Goal: Task Accomplishment & Management: Manage account settings

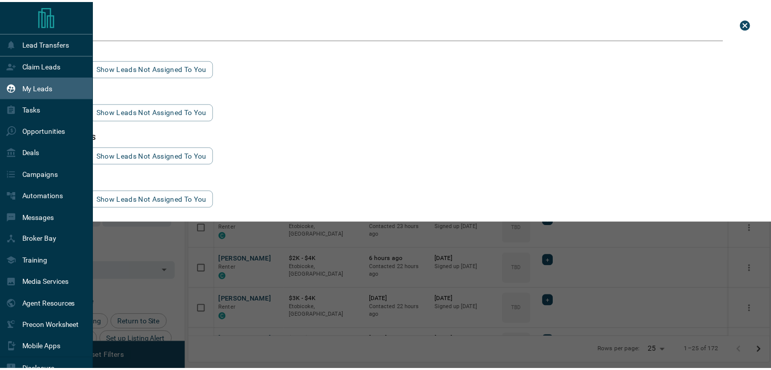
scroll to position [271, 579]
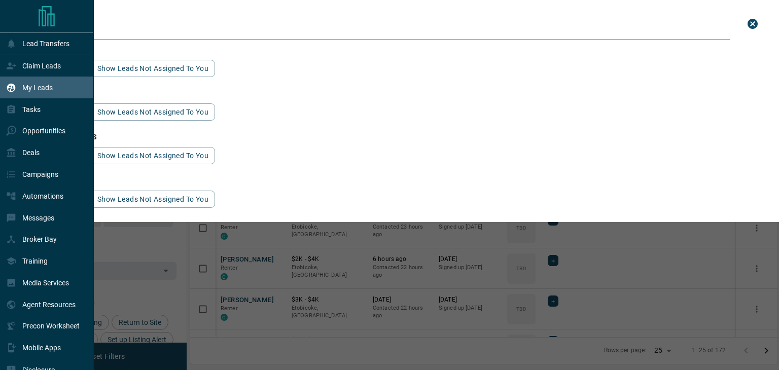
click at [38, 80] on div "My Leads" at bounding box center [29, 87] width 47 height 17
click at [38, 134] on p "Opportunities" at bounding box center [43, 131] width 43 height 8
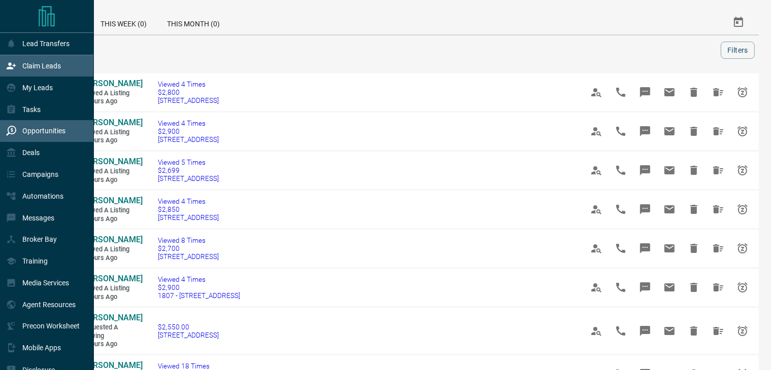
click at [41, 70] on div "Claim Leads" at bounding box center [33, 66] width 55 height 17
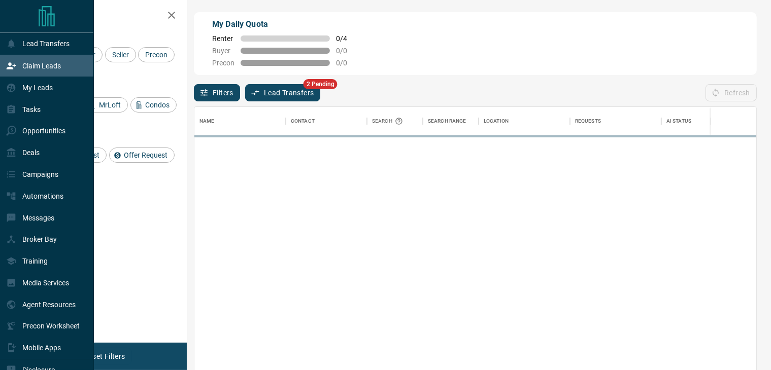
scroll to position [271, 553]
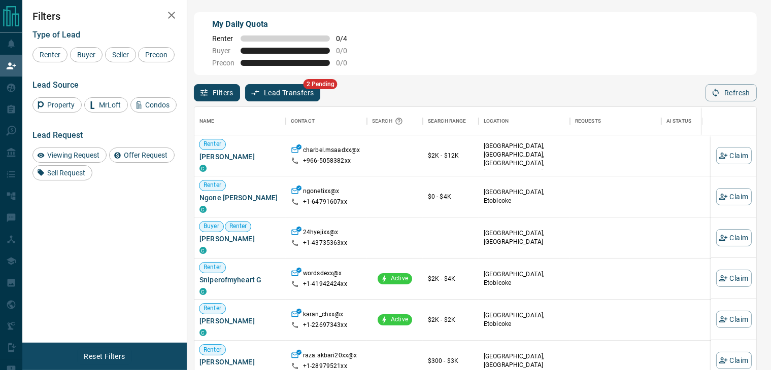
click at [269, 103] on div "Name Contact Search Search Range Location Requests AI Status Recent Opportuniti…" at bounding box center [475, 244] width 563 height 286
click at [270, 99] on button "Lead Transfers" at bounding box center [283, 92] width 76 height 17
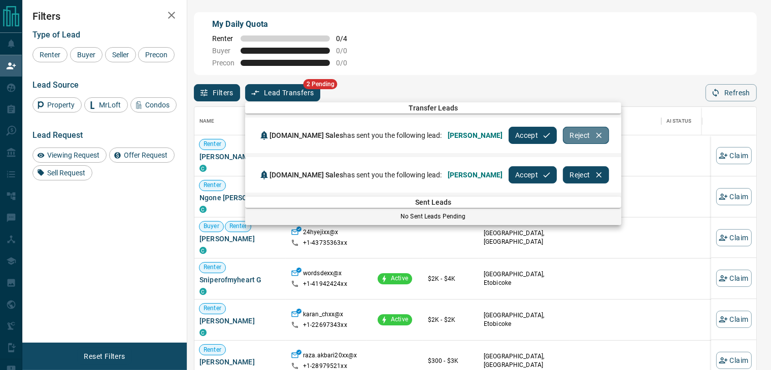
click at [563, 141] on button "Reject" at bounding box center [586, 135] width 46 height 17
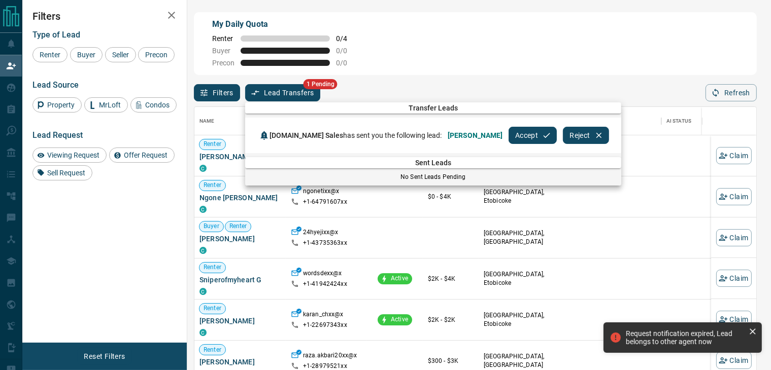
click at [509, 132] on button "Accept" at bounding box center [532, 135] width 48 height 17
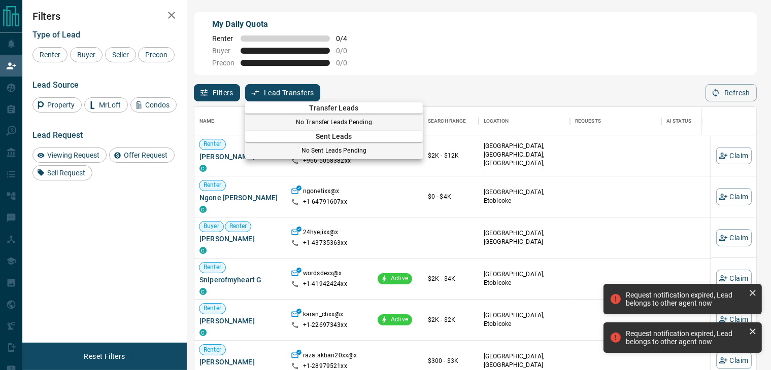
click at [753, 289] on icon at bounding box center [752, 293] width 10 height 10
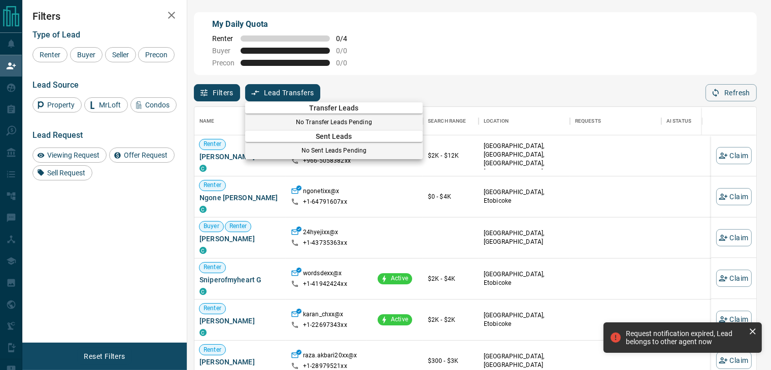
click at [753, 333] on icon at bounding box center [752, 332] width 10 height 10
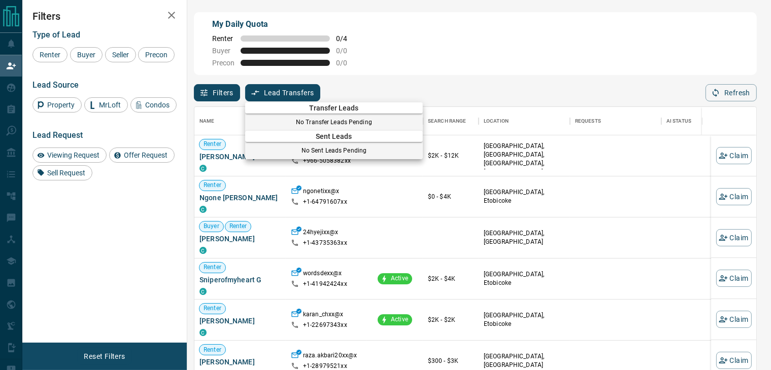
click at [6, 63] on div at bounding box center [385, 185] width 771 height 370
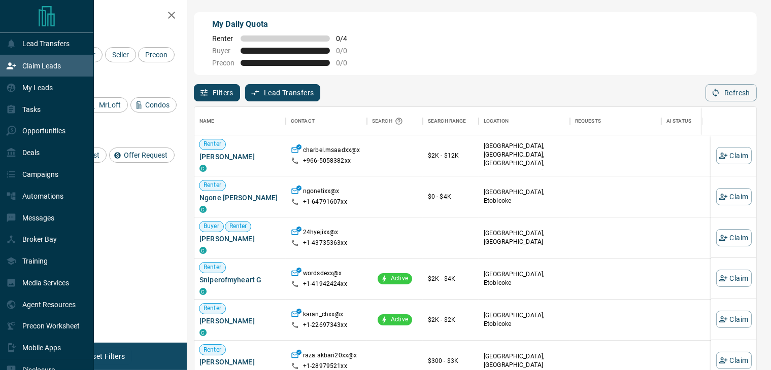
click at [60, 63] on p "Claim Leads" at bounding box center [41, 66] width 39 height 8
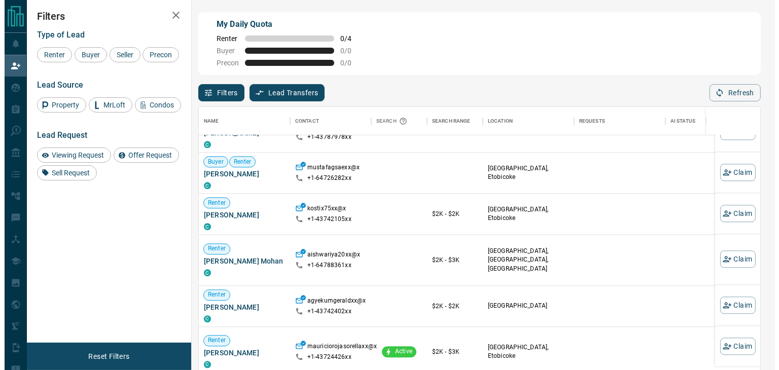
scroll to position [355, 0]
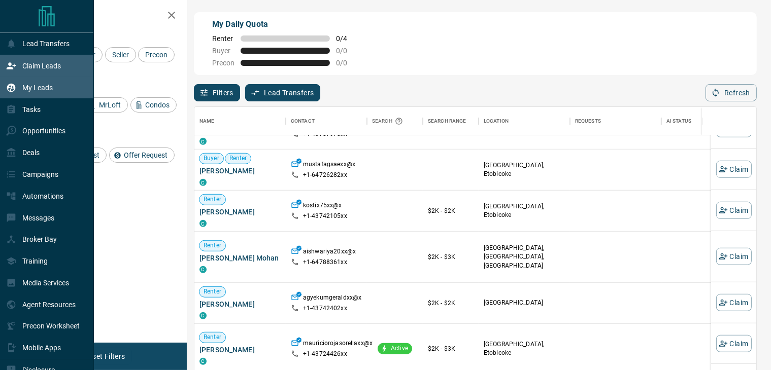
click at [28, 92] on p "My Leads" at bounding box center [37, 88] width 30 height 8
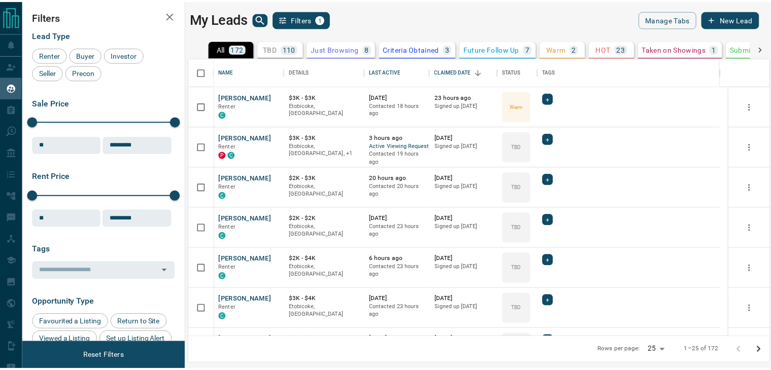
scroll to position [271, 579]
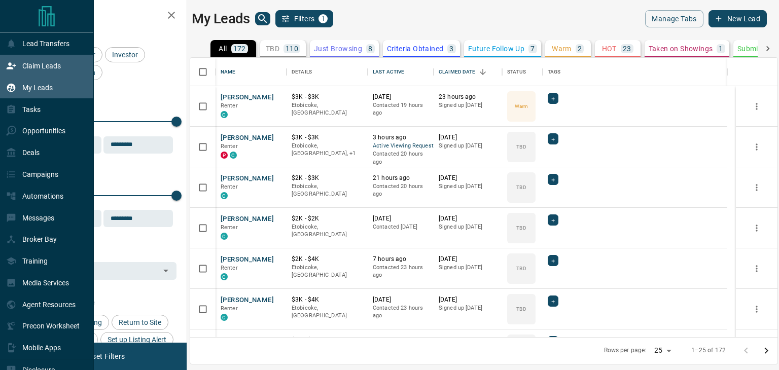
click at [43, 60] on div "Claim Leads" at bounding box center [33, 66] width 55 height 17
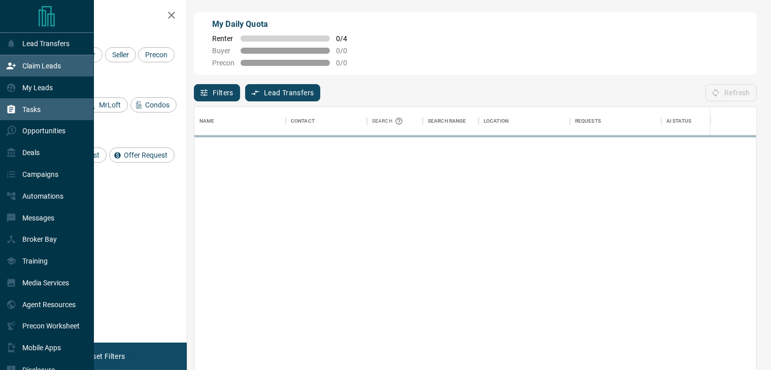
scroll to position [271, 553]
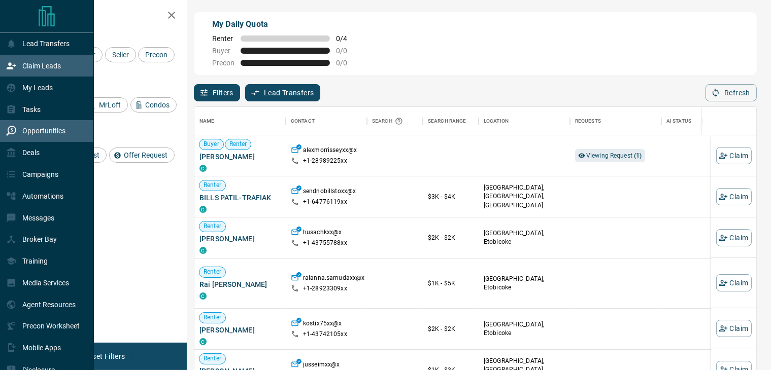
click at [47, 132] on p "Opportunities" at bounding box center [43, 131] width 43 height 8
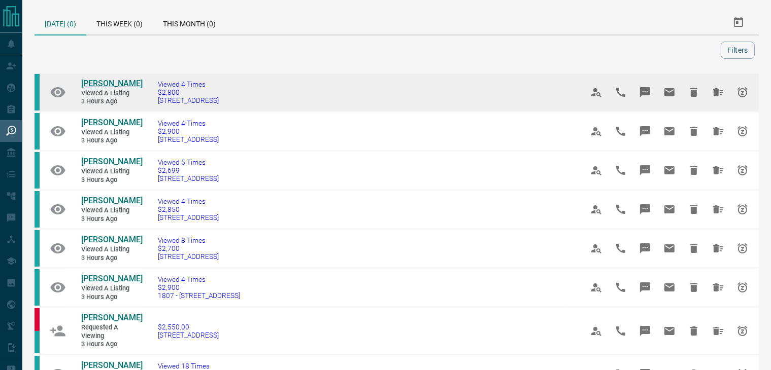
click at [103, 85] on span "[PERSON_NAME]" at bounding box center [111, 84] width 61 height 10
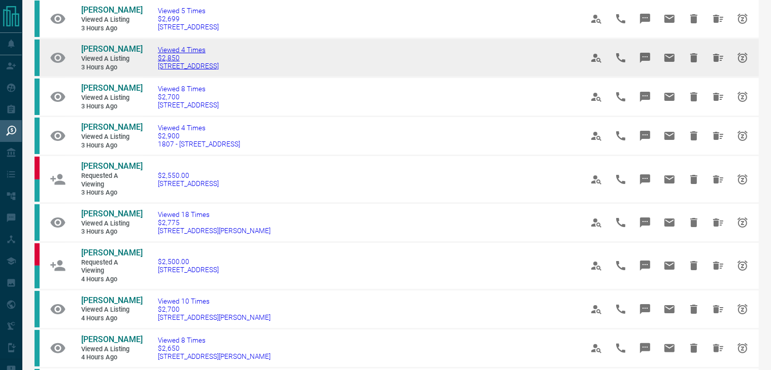
scroll to position [152, 0]
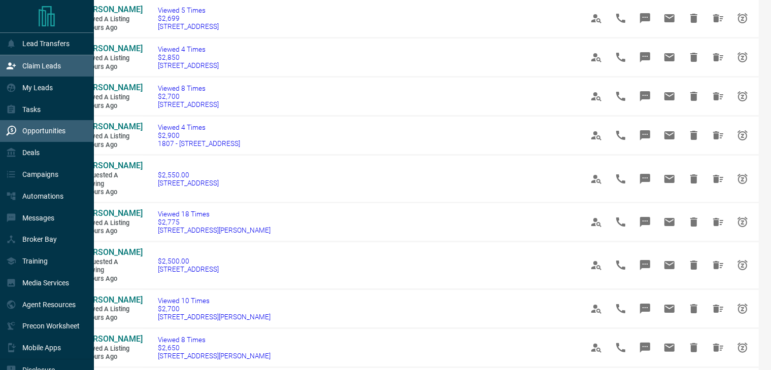
click at [46, 72] on div "Claim Leads" at bounding box center [33, 66] width 55 height 17
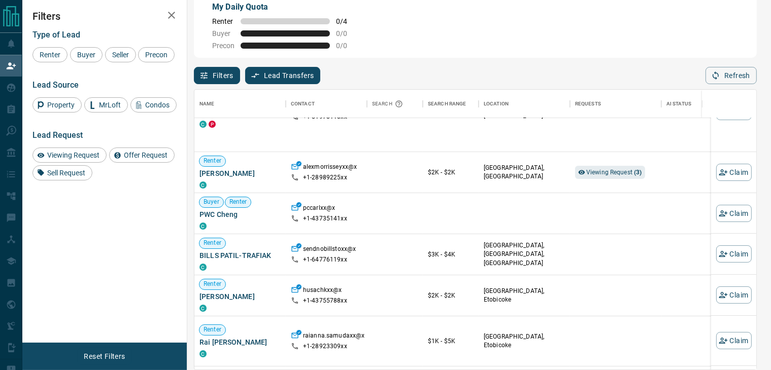
scroll to position [51, 0]
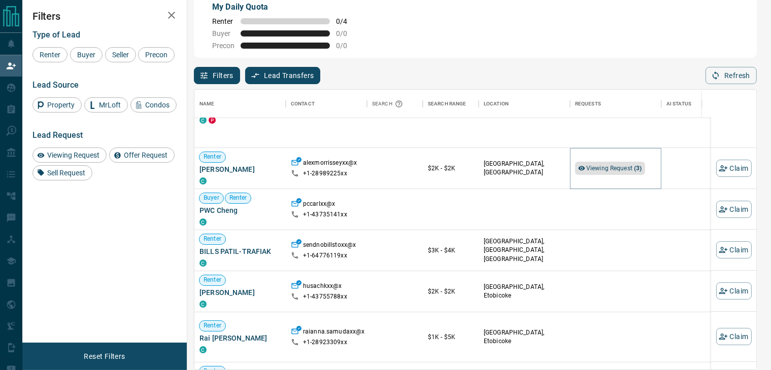
click at [584, 169] on div "Viewing Request ( 3 )" at bounding box center [610, 168] width 70 height 13
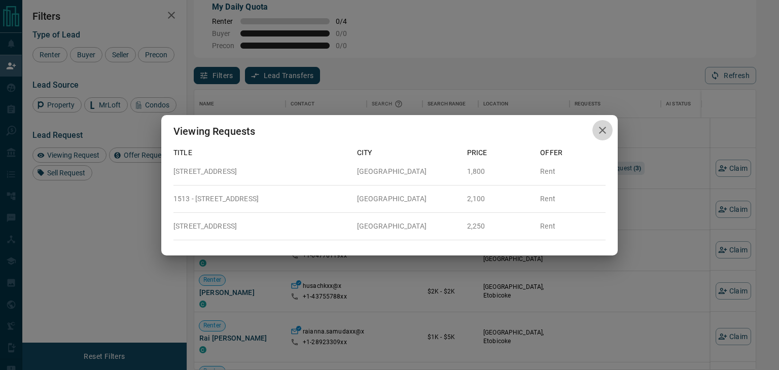
click at [603, 130] on icon "button" at bounding box center [603, 130] width 12 height 12
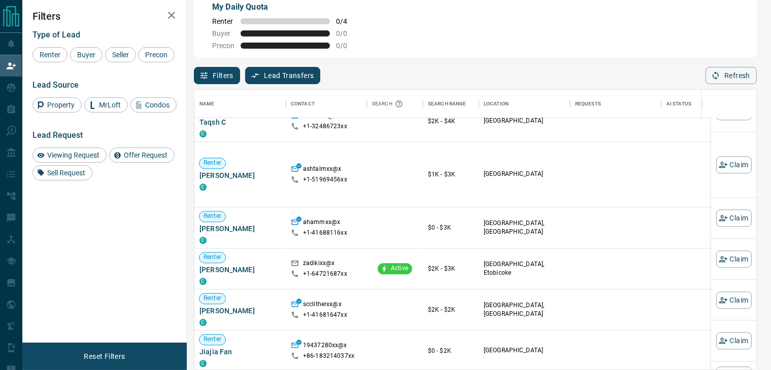
scroll to position [947, 0]
click at [732, 257] on button "Claim" at bounding box center [734, 258] width 36 height 17
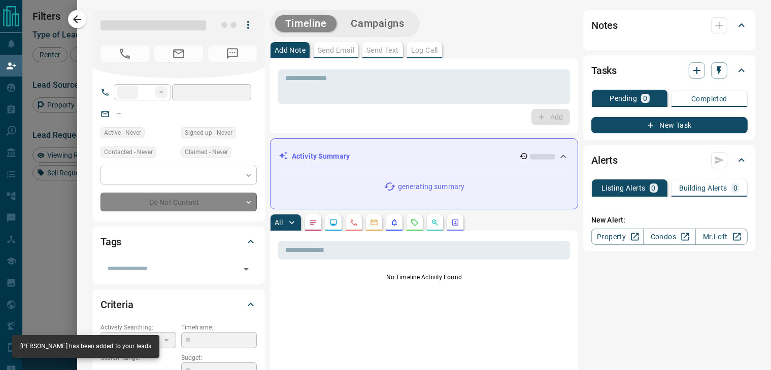
type input "**"
type input "**********"
type input "**"
type input "*"
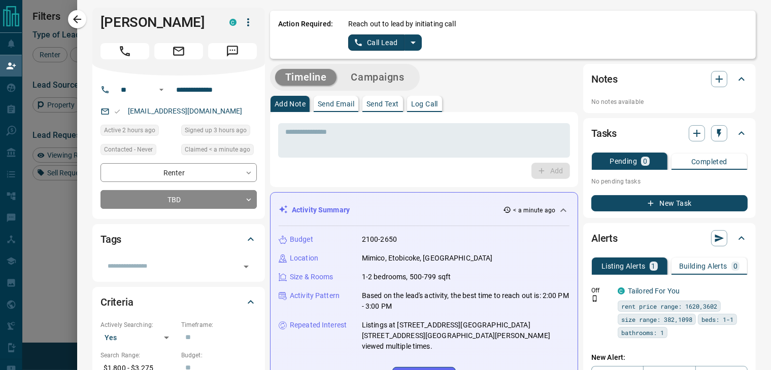
scroll to position [0, 0]
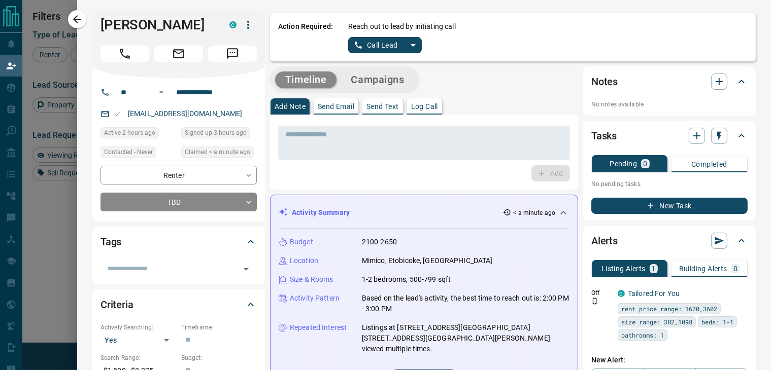
click at [407, 44] on icon "split button" at bounding box center [413, 45] width 12 height 12
click at [384, 78] on li "Log Manual Call" at bounding box center [384, 80] width 62 height 15
click at [381, 45] on button "Log Manual Call" at bounding box center [381, 45] width 67 height 16
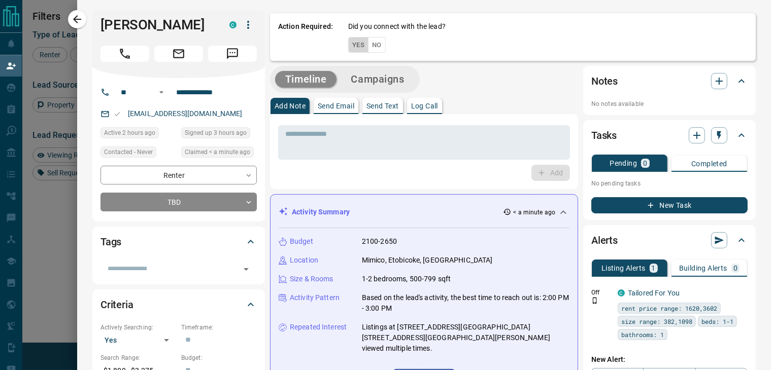
click at [349, 45] on button "Yes" at bounding box center [358, 45] width 20 height 16
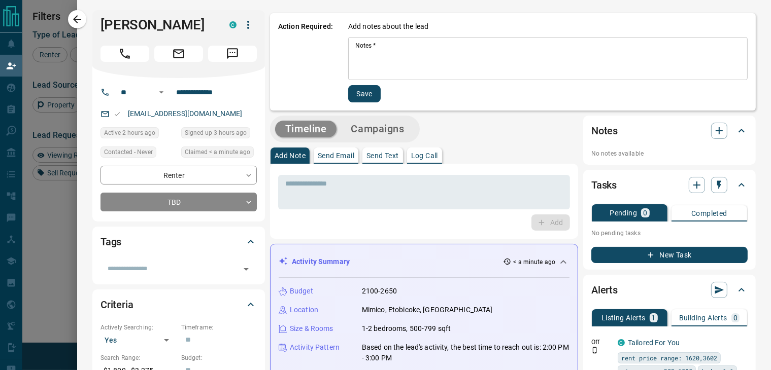
click at [356, 51] on textarea "Notes   *" at bounding box center [547, 59] width 385 height 34
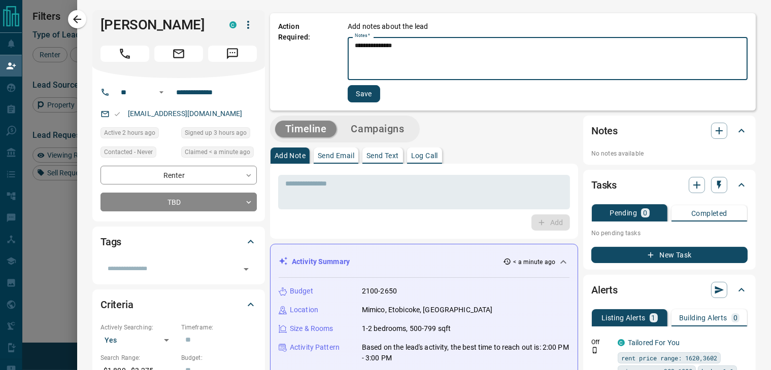
drag, startPoint x: 397, startPoint y: 55, endPoint x: 325, endPoint y: 48, distance: 71.9
click at [325, 48] on div "**********" at bounding box center [512, 61] width 485 height 97
type textarea "**********"
click at [293, 100] on p "Action Required:" at bounding box center [305, 61] width 54 height 81
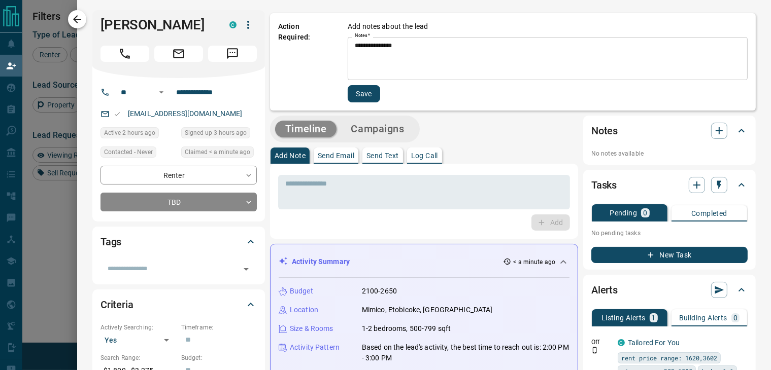
click at [70, 17] on button "button" at bounding box center [77, 19] width 18 height 18
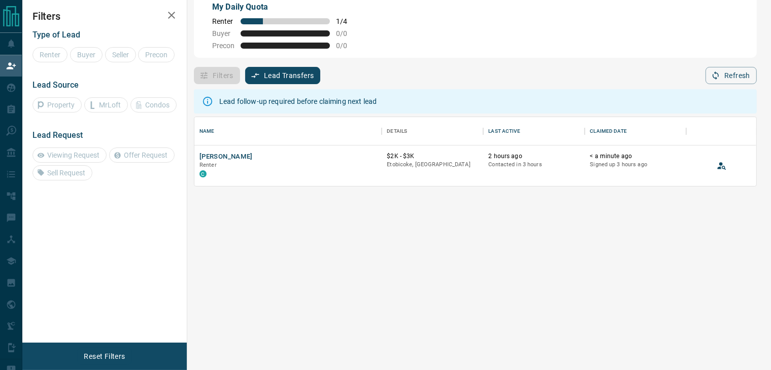
scroll to position [60, 553]
click at [233, 161] on button "[PERSON_NAME]" at bounding box center [225, 157] width 53 height 10
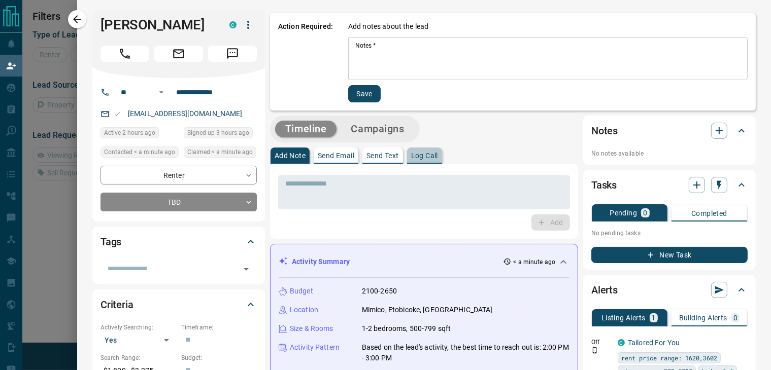
click at [416, 159] on p "Log Call" at bounding box center [424, 155] width 27 height 7
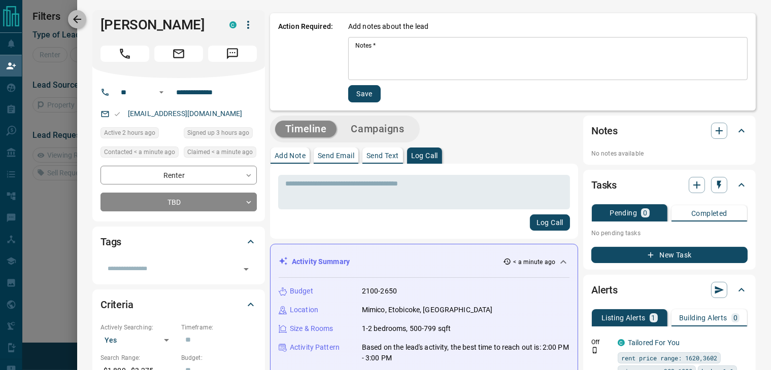
click at [81, 20] on icon "button" at bounding box center [77, 19] width 12 height 12
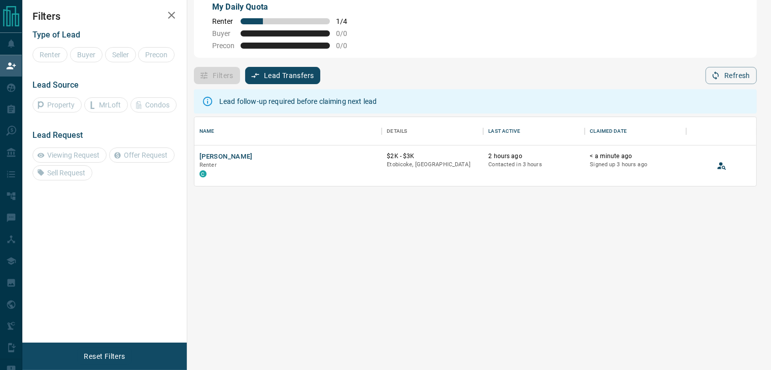
click at [269, 97] on div "Lead follow-up required before claiming next lead" at bounding box center [297, 101] width 157 height 18
click at [370, 156] on icon "Open in New Tab" at bounding box center [370, 156] width 8 height 8
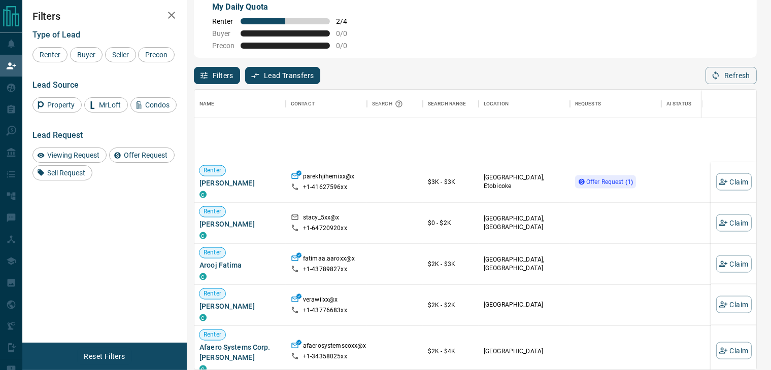
scroll to position [3449, 0]
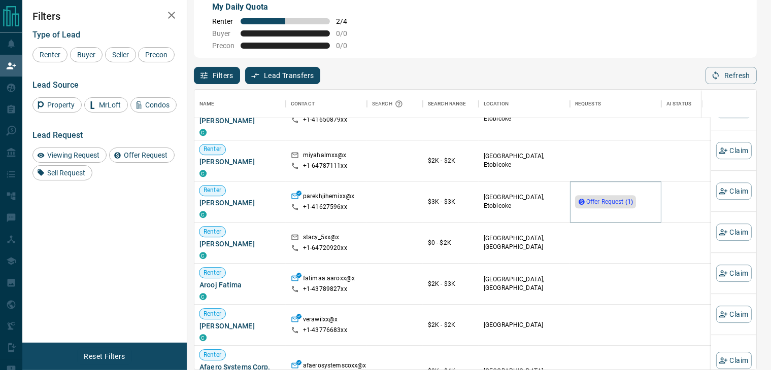
click at [592, 198] on span "Offer Request ( 1 )" at bounding box center [609, 201] width 47 height 7
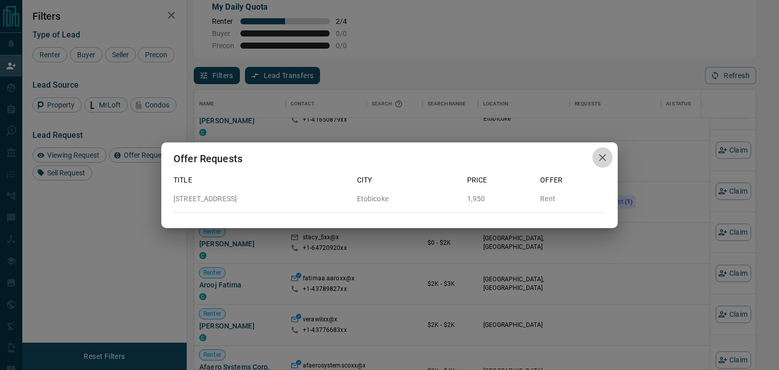
click at [598, 158] on icon "button" at bounding box center [603, 158] width 12 height 12
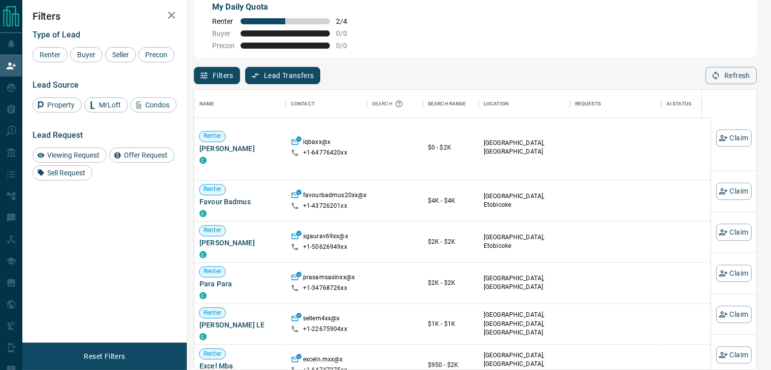
scroll to position [2841, 0]
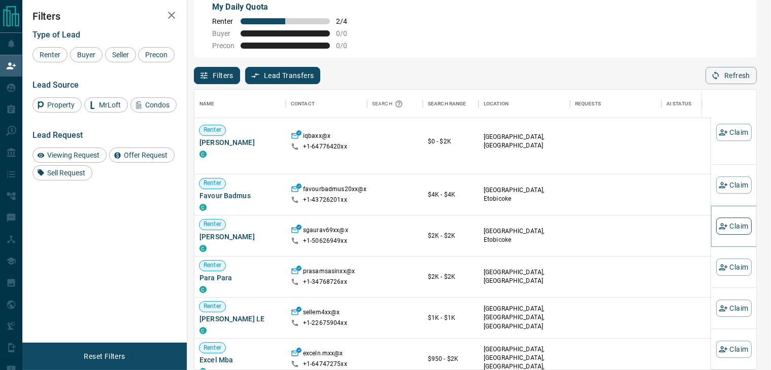
click at [726, 229] on button "Claim" at bounding box center [734, 226] width 36 height 17
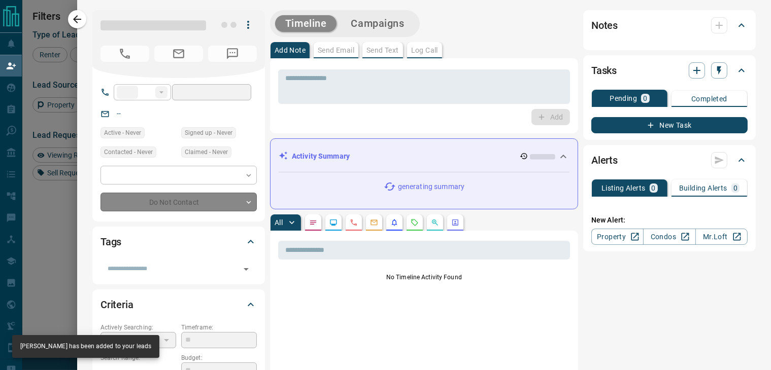
type input "**"
type input "**********"
type input "**"
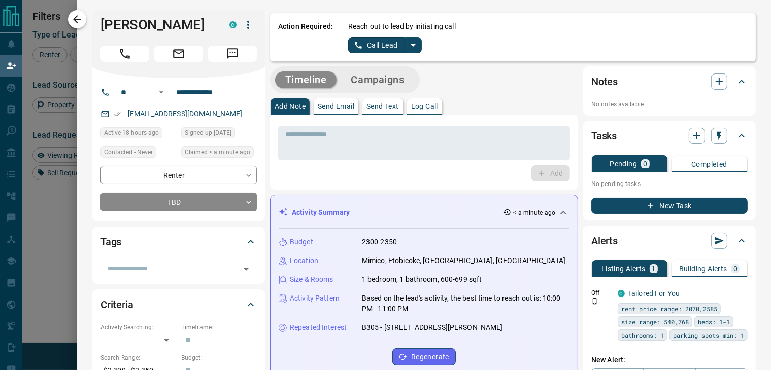
click at [77, 17] on icon "button" at bounding box center [77, 19] width 12 height 12
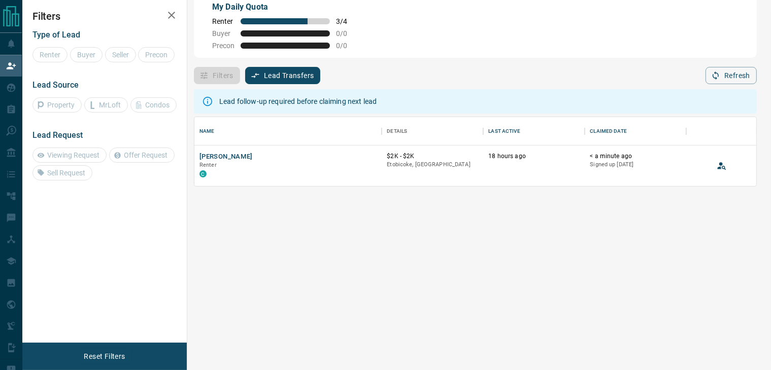
scroll to position [9, 9]
click at [175, 15] on icon "button" at bounding box center [171, 15] width 12 height 12
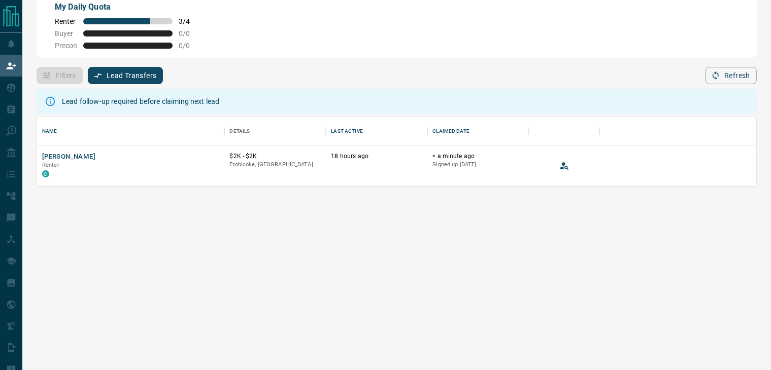
scroll to position [60, 710]
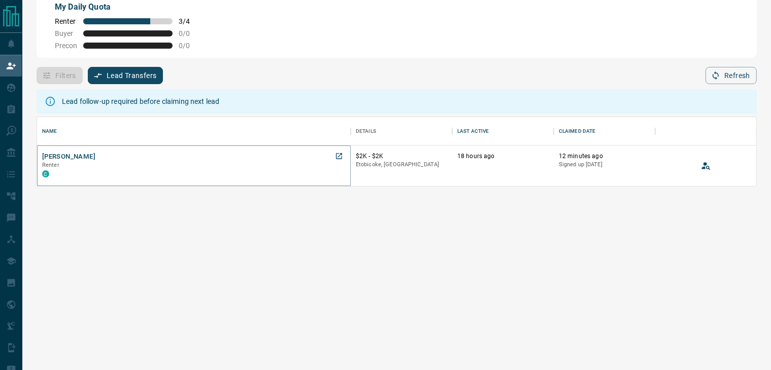
click at [70, 159] on button "[PERSON_NAME]" at bounding box center [68, 157] width 53 height 10
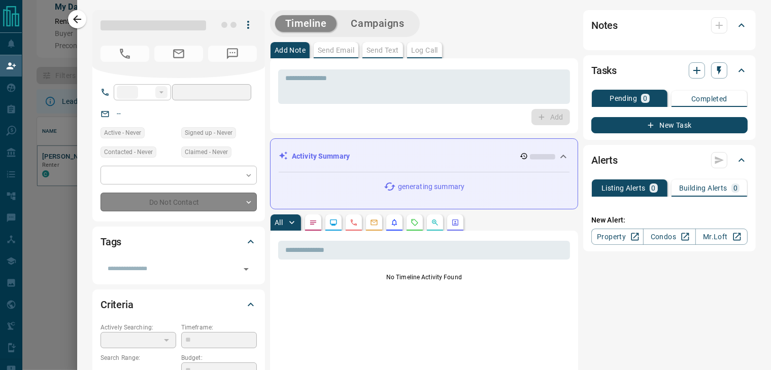
type input "**"
type input "**********"
type input "**"
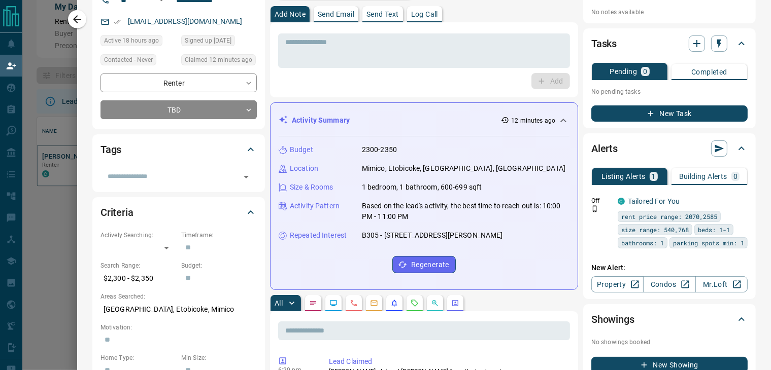
scroll to position [0, 0]
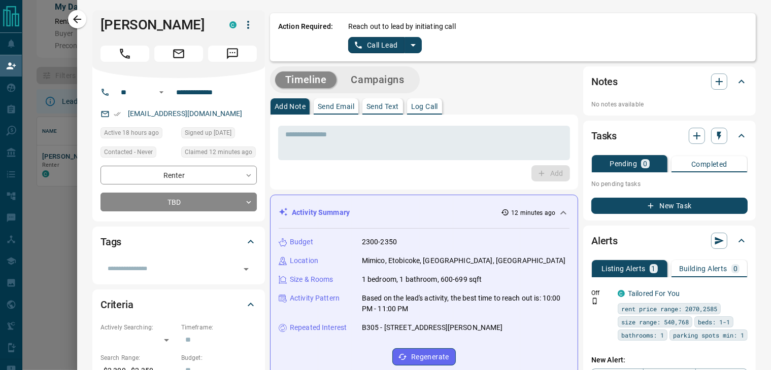
click at [407, 47] on icon "split button" at bounding box center [413, 45] width 12 height 12
click at [382, 76] on li "Log Manual Call" at bounding box center [384, 80] width 62 height 15
click at [376, 43] on button "Log Manual Call" at bounding box center [381, 45] width 67 height 16
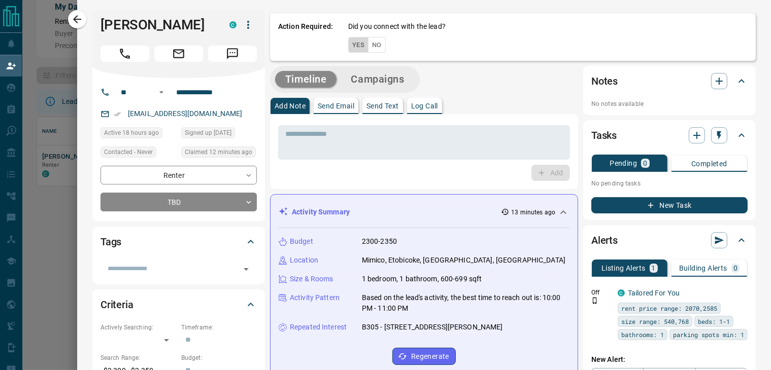
click at [352, 46] on button "Yes" at bounding box center [358, 45] width 20 height 16
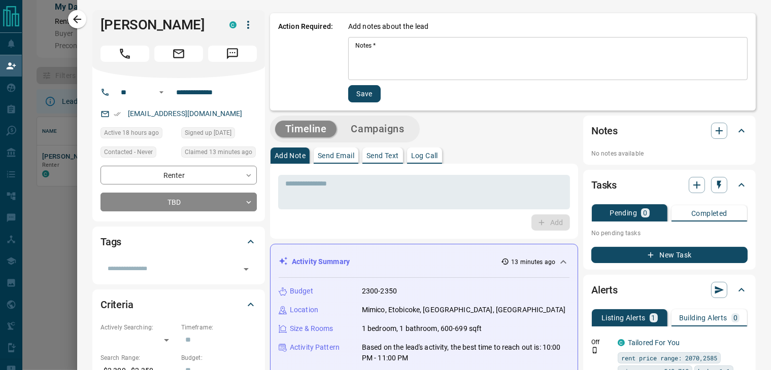
click at [422, 54] on textarea "Notes   *" at bounding box center [547, 59] width 385 height 34
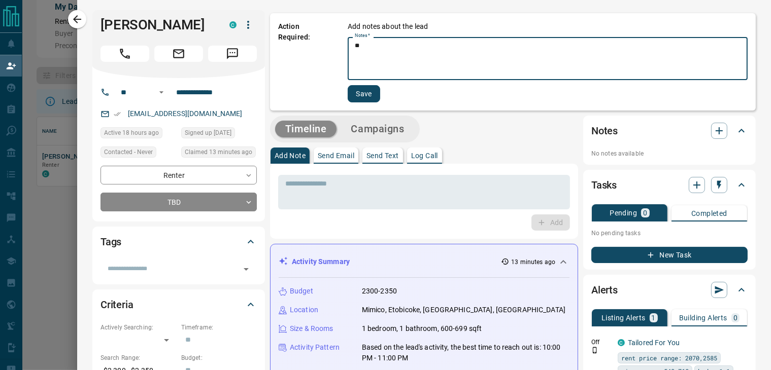
type textarea "*"
type textarea "**********"
click at [365, 91] on button "Save" at bounding box center [363, 93] width 32 height 17
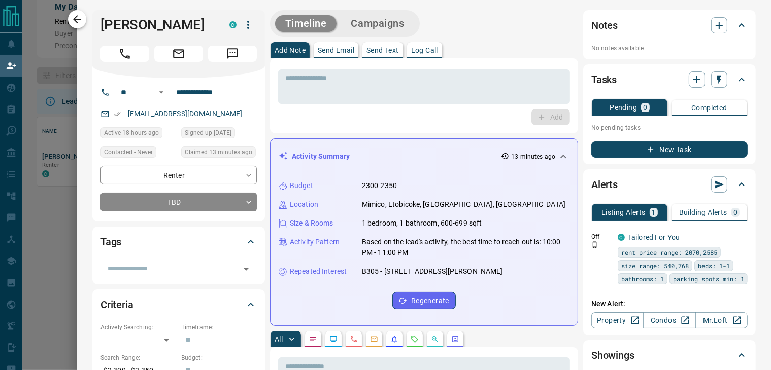
click at [76, 26] on button "button" at bounding box center [77, 19] width 18 height 18
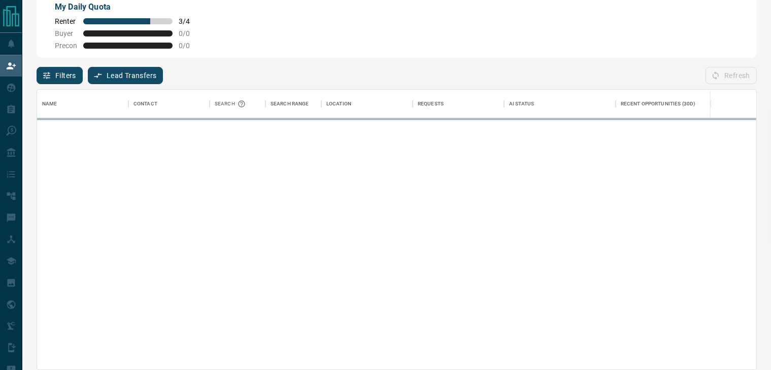
scroll to position [271, 710]
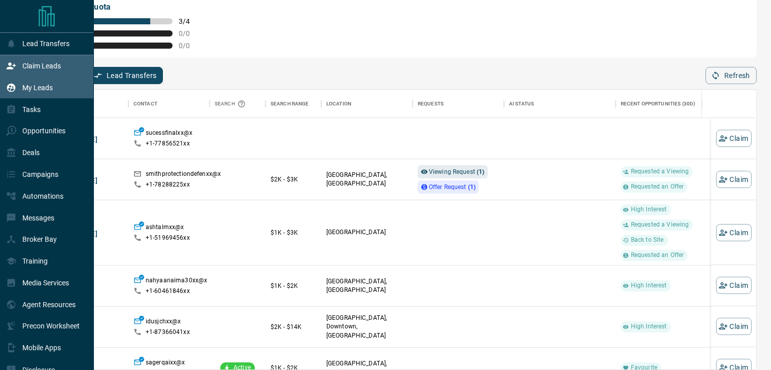
click at [18, 94] on div "My Leads" at bounding box center [29, 87] width 47 height 17
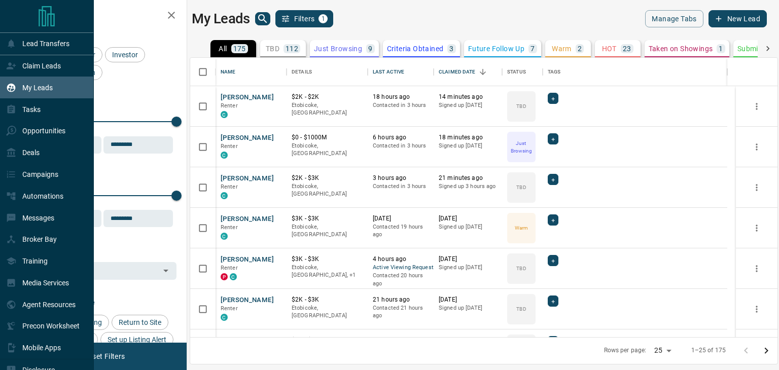
scroll to position [271, 579]
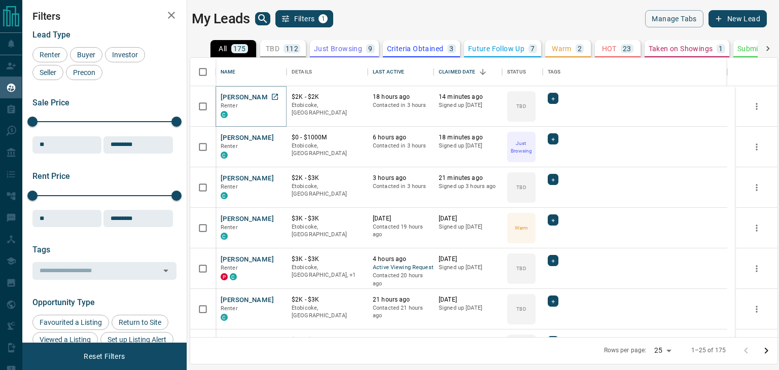
click at [244, 98] on button "[PERSON_NAME]" at bounding box center [247, 98] width 53 height 10
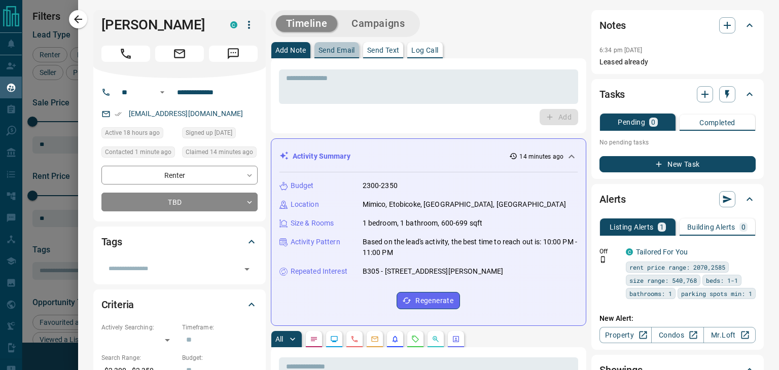
click at [336, 49] on p "Send Email" at bounding box center [337, 50] width 37 height 7
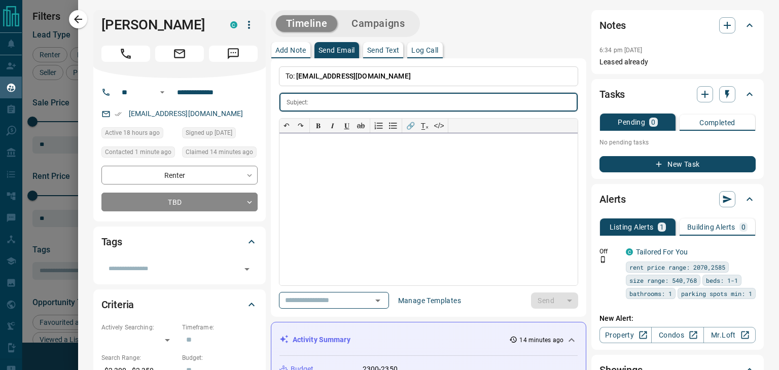
click at [331, 169] on div at bounding box center [428, 209] width 298 height 152
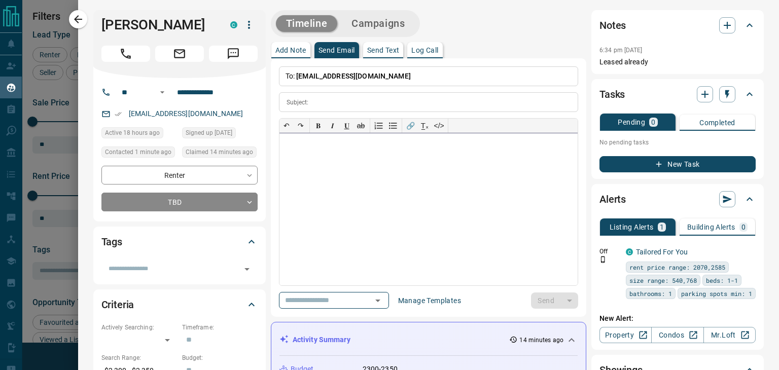
paste div
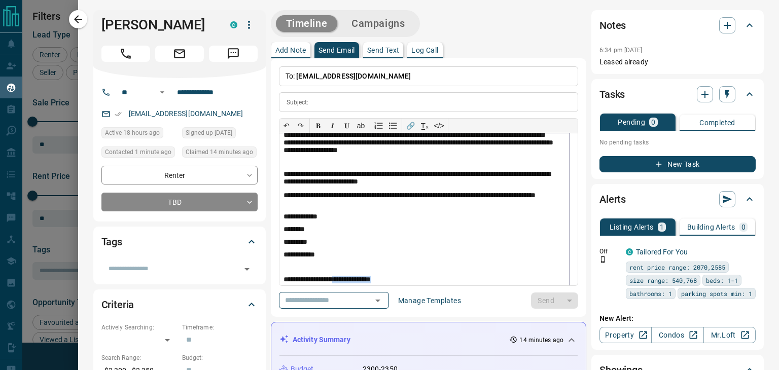
scroll to position [48, 0]
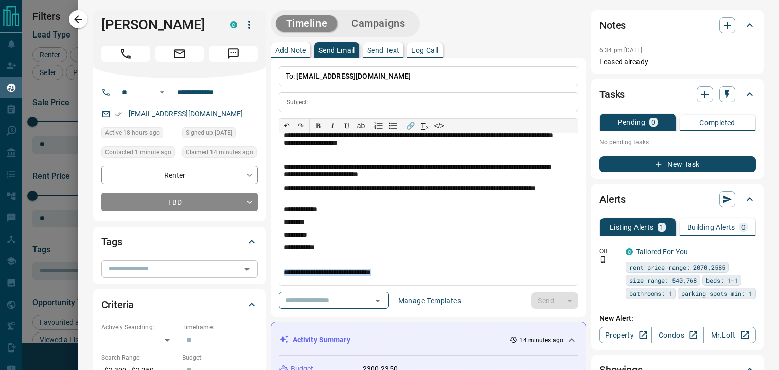
drag, startPoint x: 388, startPoint y: 278, endPoint x: 229, endPoint y: 264, distance: 159.4
copy p "**********"
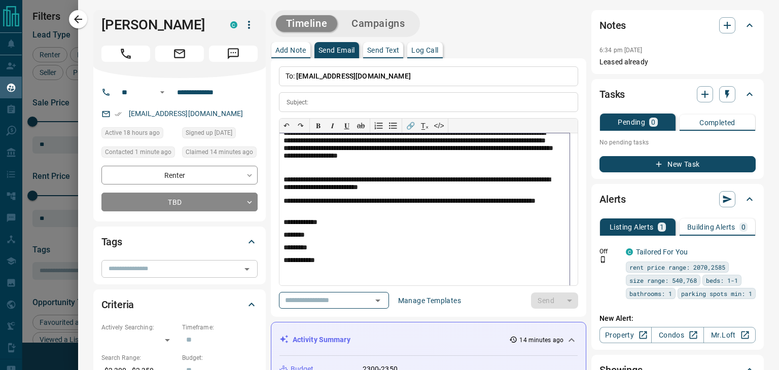
scroll to position [22, 0]
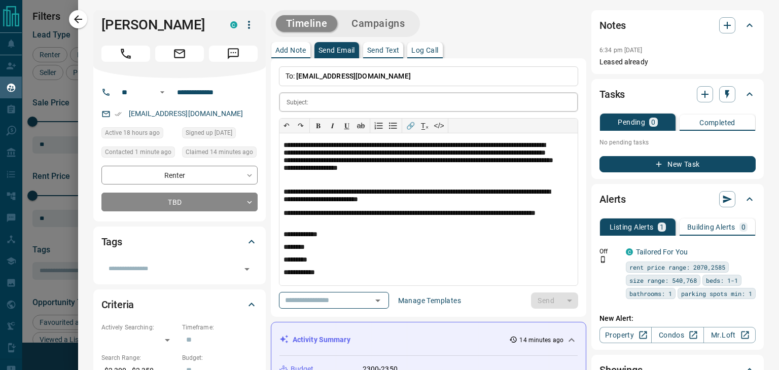
click at [306, 98] on p "Subject:" at bounding box center [298, 102] width 22 height 9
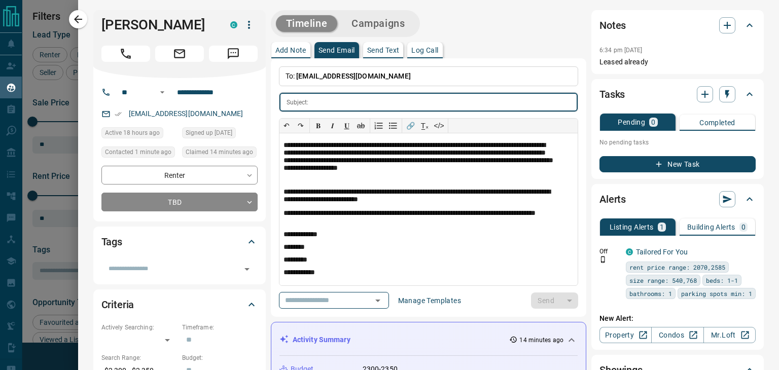
click at [320, 99] on input "text" at bounding box center [445, 102] width 265 height 19
paste input "**********"
type input "**********"
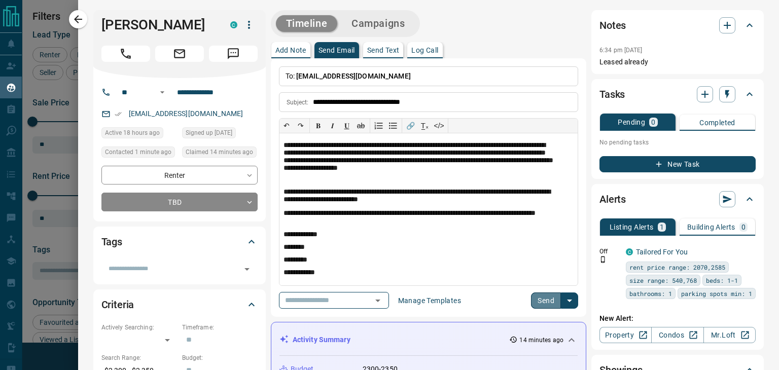
click at [531, 302] on button "Send" at bounding box center [546, 301] width 30 height 16
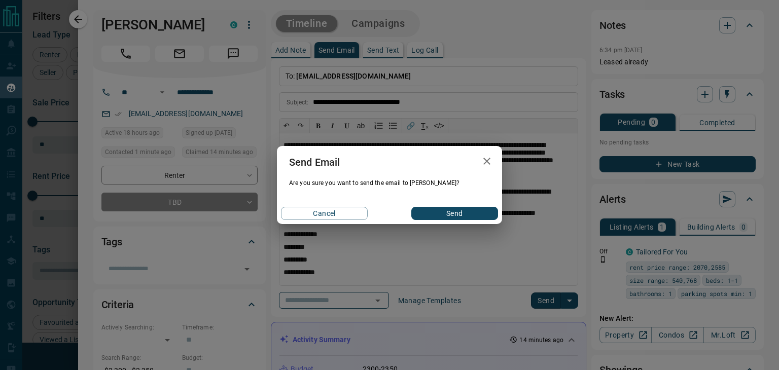
click at [443, 214] on button "Send" at bounding box center [454, 213] width 87 height 13
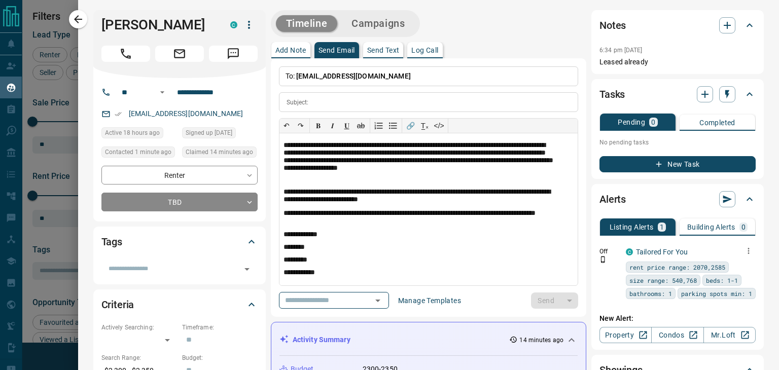
scroll to position [0, 0]
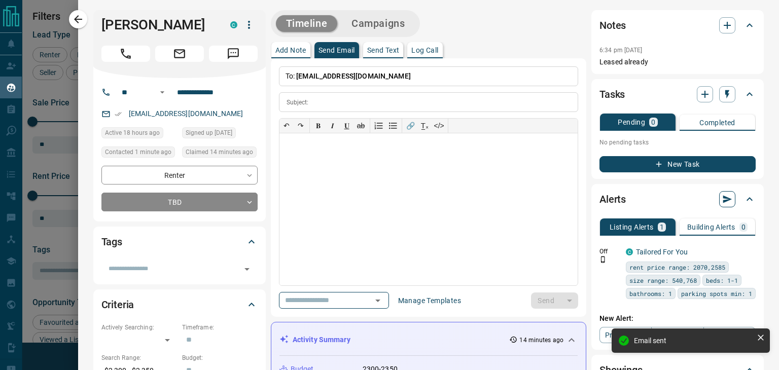
click at [719, 196] on button "button" at bounding box center [727, 199] width 16 height 16
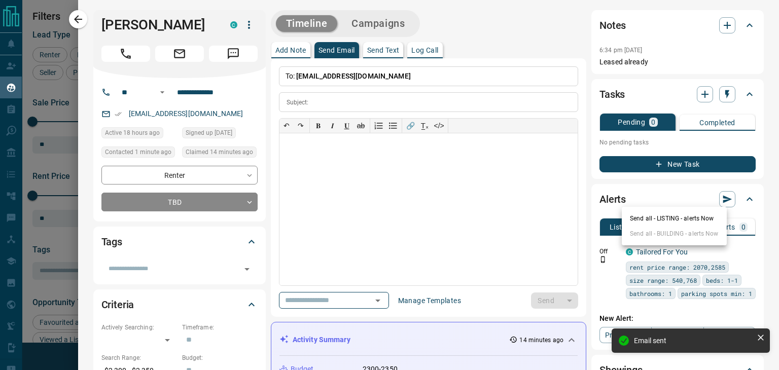
click at [637, 219] on li "Send all - LISTING - alerts Now" at bounding box center [674, 218] width 105 height 15
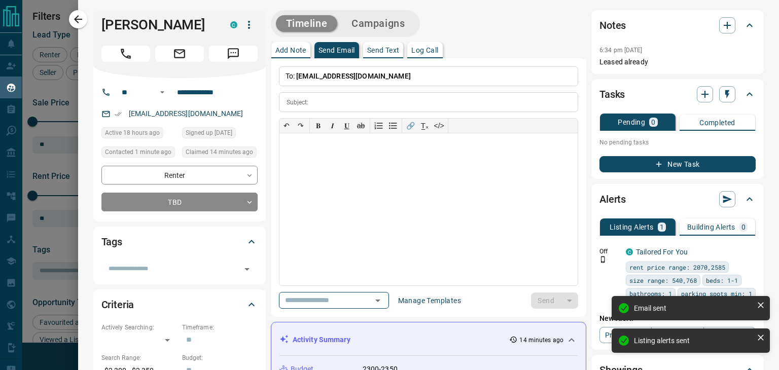
click at [380, 54] on p "Send Text" at bounding box center [383, 50] width 32 height 7
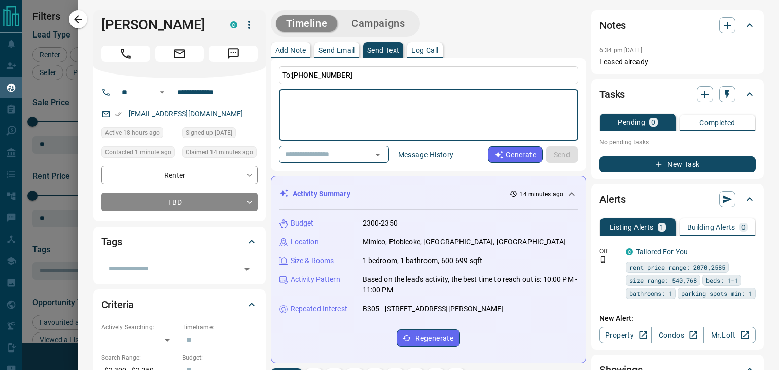
click at [375, 116] on textarea at bounding box center [428, 115] width 285 height 43
paste textarea "**********"
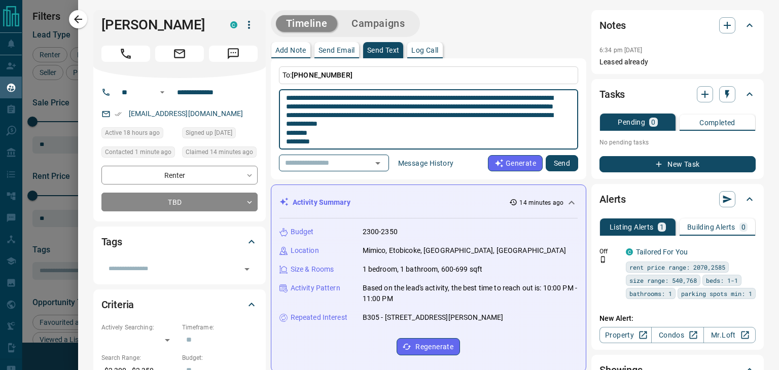
scroll to position [26, 0]
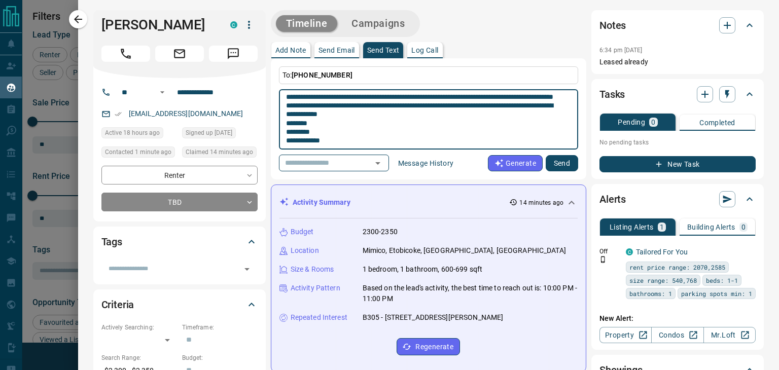
type textarea "**********"
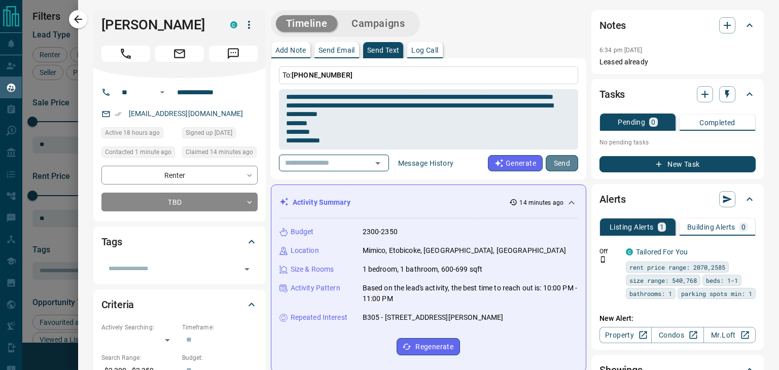
click at [556, 160] on button "Send" at bounding box center [562, 163] width 32 height 16
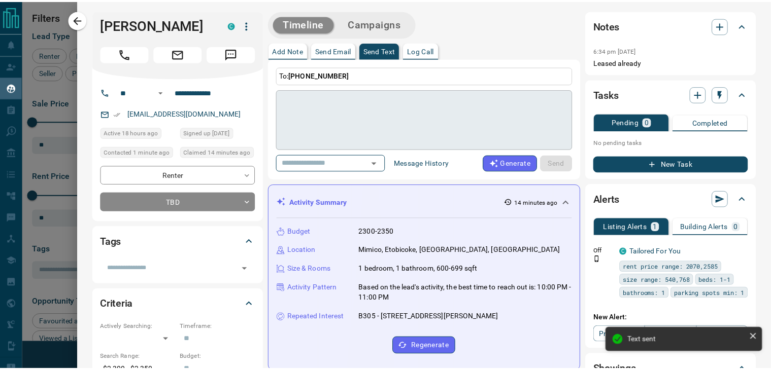
scroll to position [0, 0]
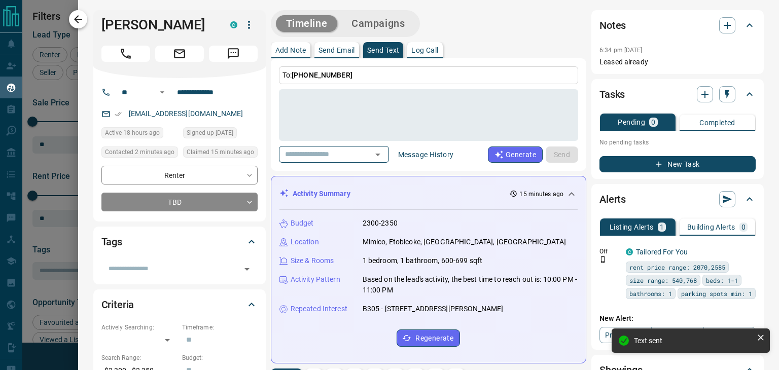
click at [76, 18] on icon "button" at bounding box center [78, 19] width 8 height 8
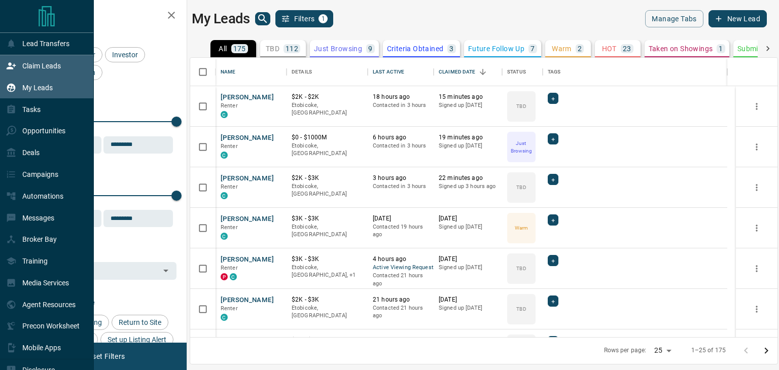
click at [22, 66] on p "Claim Leads" at bounding box center [41, 66] width 39 height 8
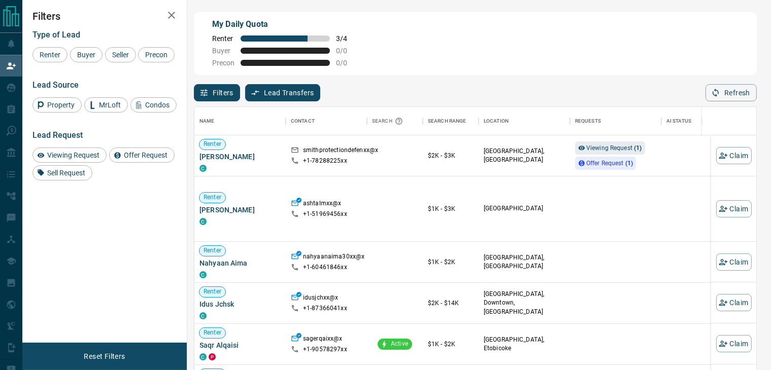
scroll to position [271, 553]
click at [612, 165] on span "Offer Request ( 1 )" at bounding box center [609, 163] width 47 height 7
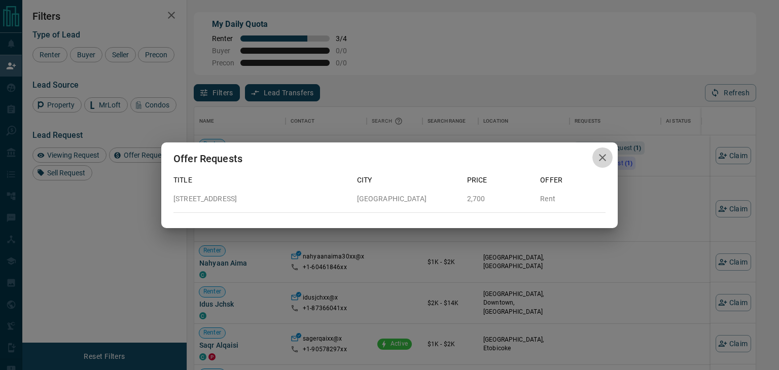
click at [599, 157] on icon "button" at bounding box center [603, 158] width 12 height 12
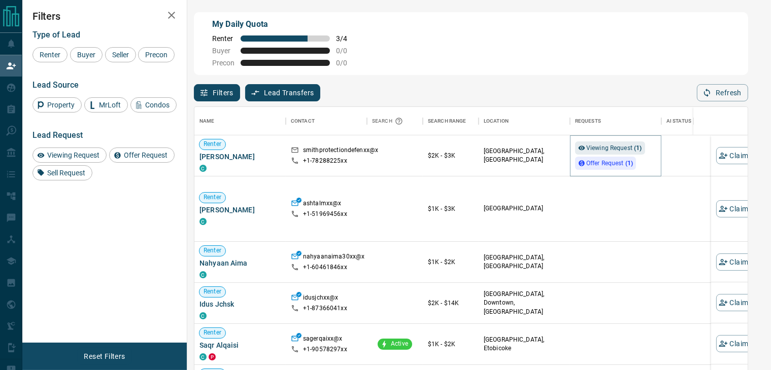
scroll to position [9, 9]
click at [601, 150] on span "Viewing Request ( 1 )" at bounding box center [614, 148] width 56 height 7
click at [599, 149] on span "Viewing Request ( 1 )" at bounding box center [614, 148] width 56 height 7
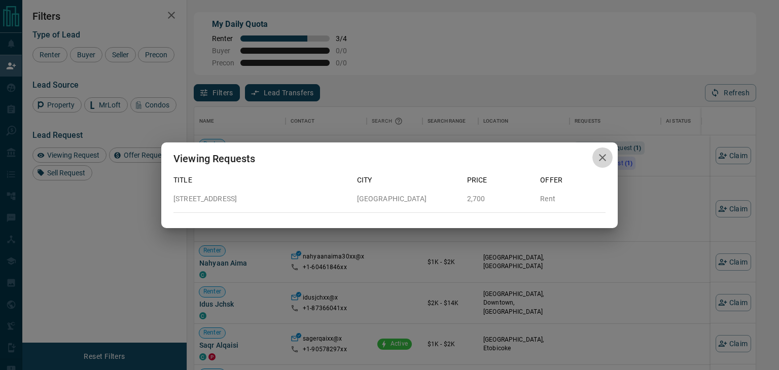
click at [605, 161] on icon "button" at bounding box center [603, 158] width 12 height 12
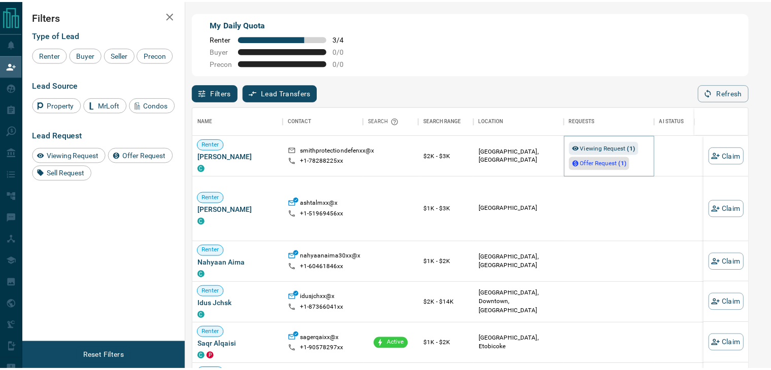
scroll to position [9, 9]
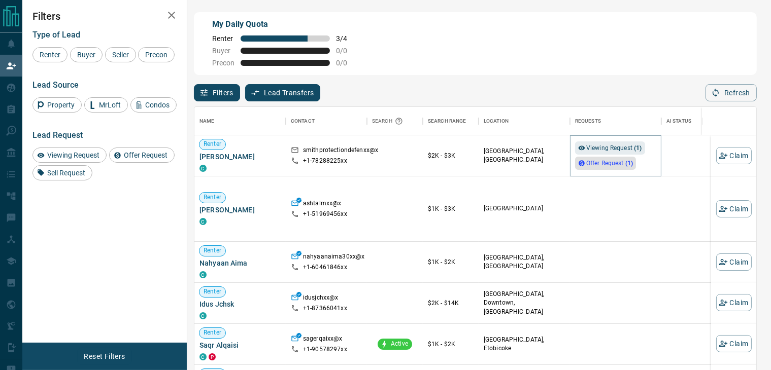
click at [605, 159] on span "Offer Request ( 1 )" at bounding box center [609, 163] width 47 height 10
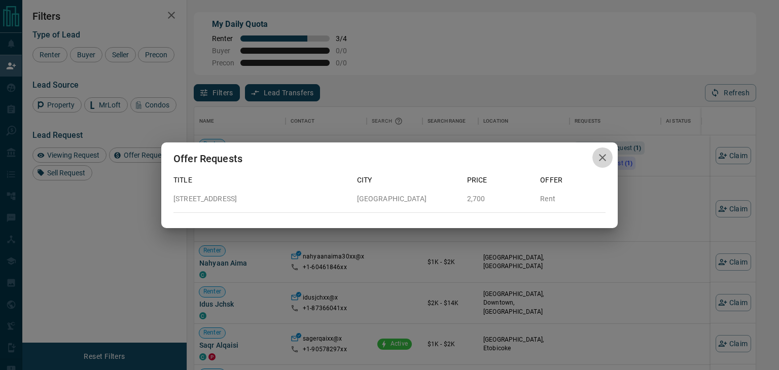
click at [602, 159] on icon "button" at bounding box center [603, 158] width 12 height 12
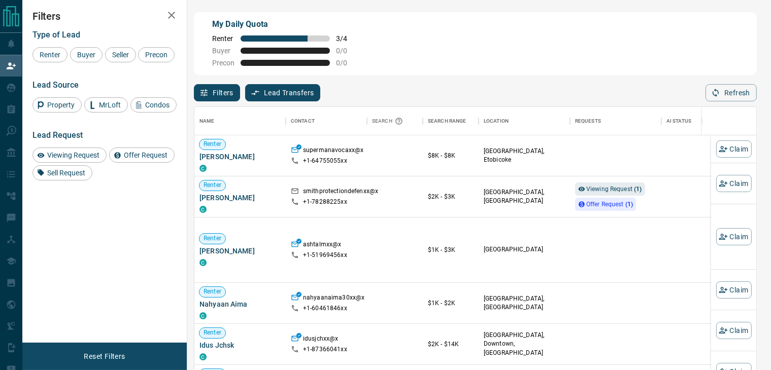
scroll to position [271, 553]
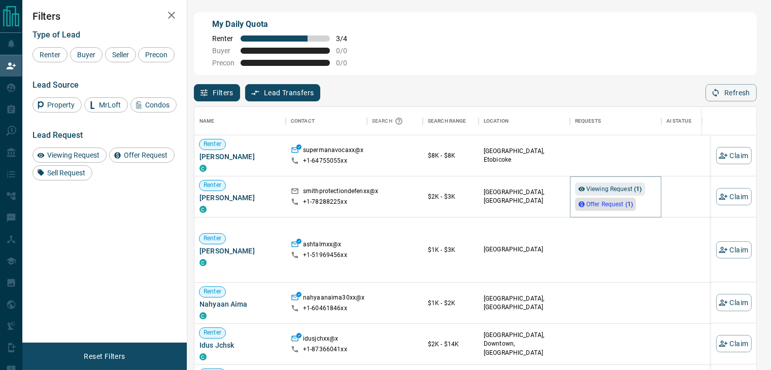
click at [627, 202] on strong "( 1 )" at bounding box center [629, 204] width 8 height 7
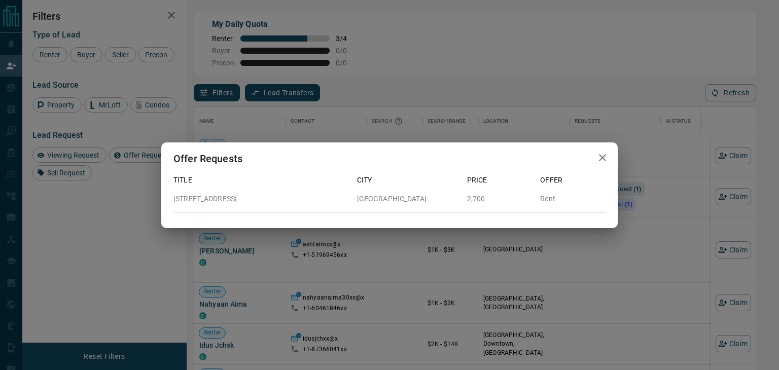
click at [607, 158] on icon "button" at bounding box center [603, 158] width 12 height 12
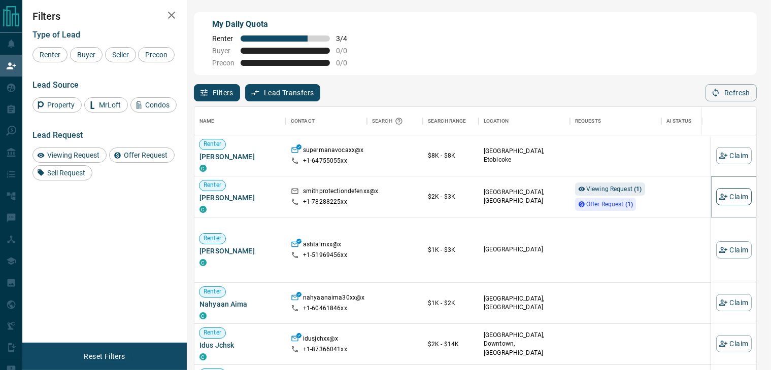
click at [719, 200] on button "Claim" at bounding box center [734, 196] width 36 height 17
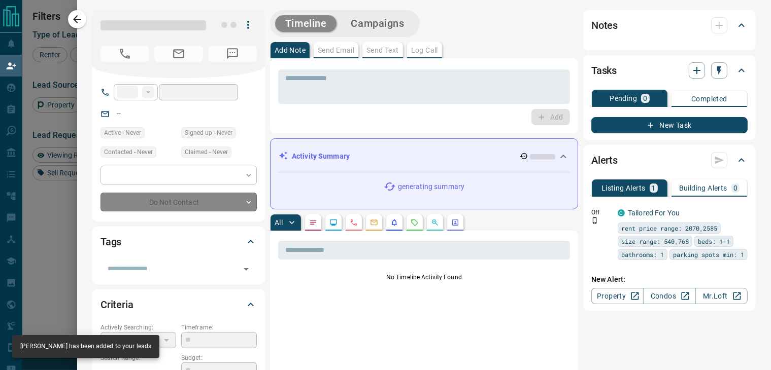
type input "**"
type input "**********"
type input "**"
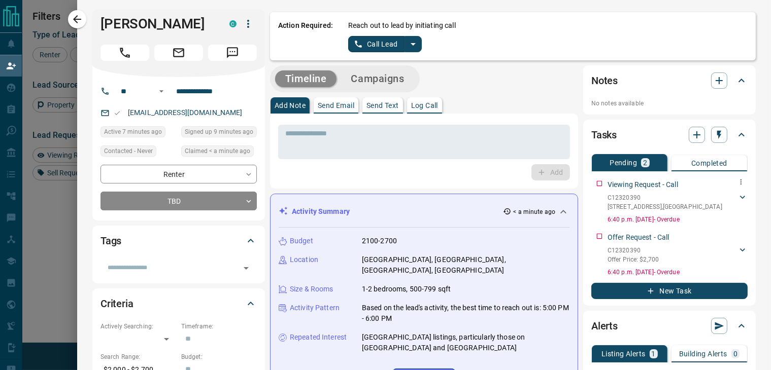
scroll to position [0, 0]
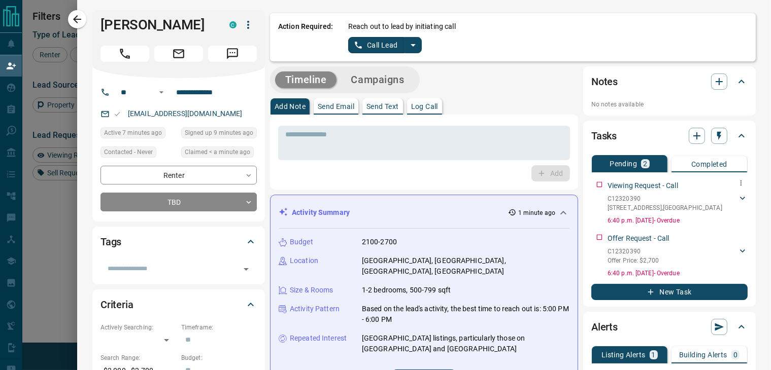
click at [737, 198] on icon at bounding box center [742, 198] width 10 height 10
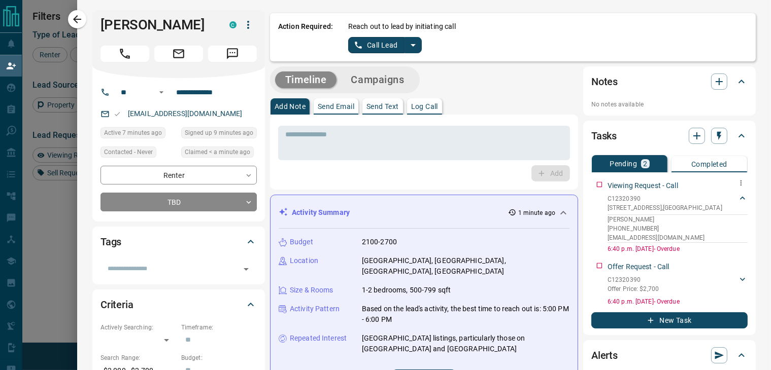
click at [623, 225] on p "[PHONE_NUMBER]" at bounding box center [677, 228] width 140 height 9
click at [630, 185] on p "Viewing Request - Call" at bounding box center [642, 186] width 71 height 11
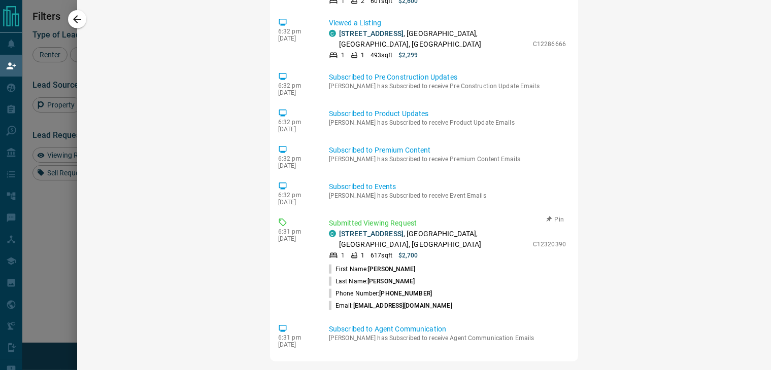
scroll to position [928, 0]
click at [373, 229] on link "[STREET_ADDRESS]" at bounding box center [371, 233] width 64 height 8
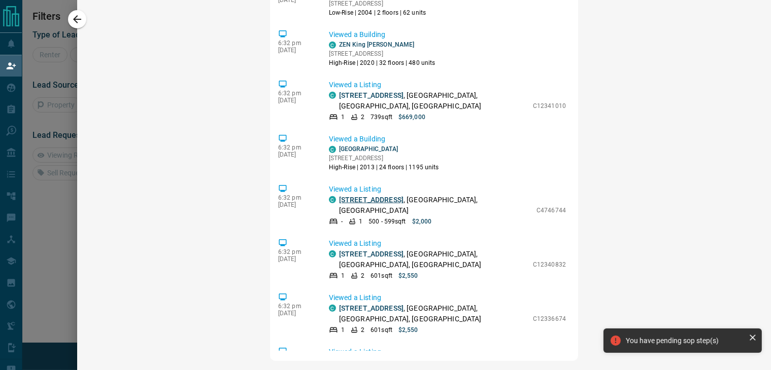
scroll to position [0, 0]
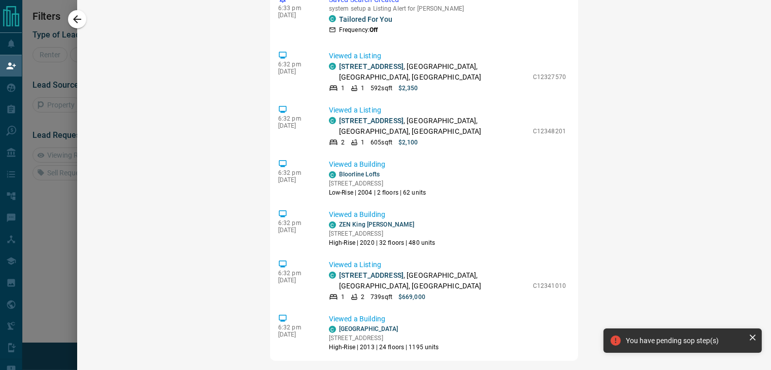
click at [753, 339] on icon at bounding box center [752, 338] width 6 height 6
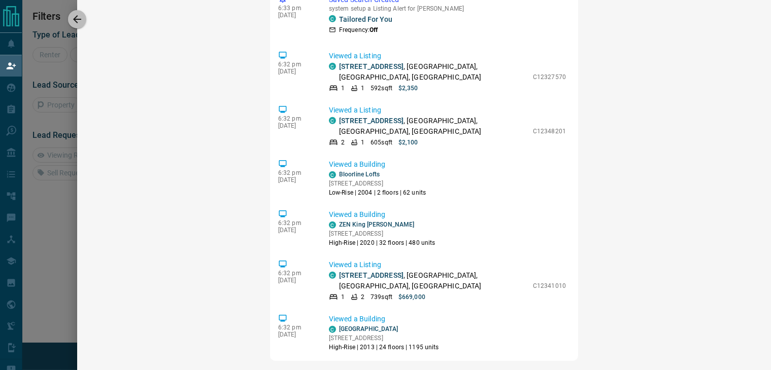
drag, startPoint x: 78, startPoint y: 15, endPoint x: 202, endPoint y: 128, distance: 168.4
click at [77, 15] on icon "button" at bounding box center [77, 19] width 12 height 12
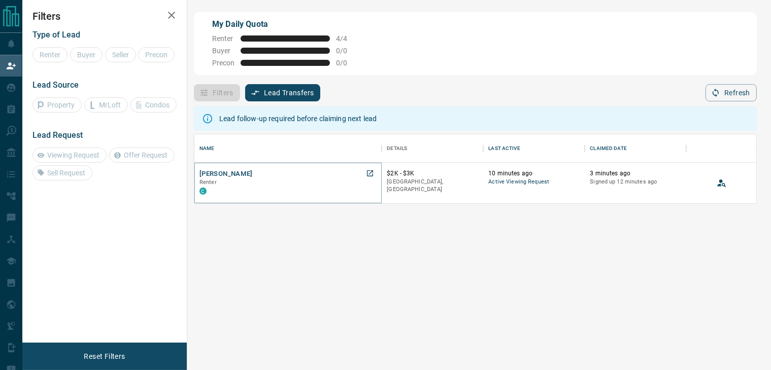
click at [215, 176] on button "[PERSON_NAME]" at bounding box center [225, 174] width 53 height 10
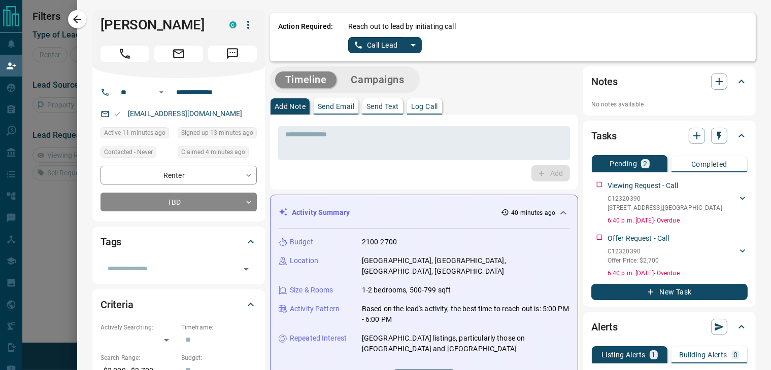
drag, startPoint x: 306, startPoint y: 335, endPoint x: 199, endPoint y: 21, distance: 331.4
click at [199, 21] on h1 "[PERSON_NAME]" at bounding box center [157, 25] width 114 height 16
click at [407, 45] on icon "split button" at bounding box center [413, 45] width 12 height 12
click at [395, 80] on li "Log Manual Call" at bounding box center [384, 80] width 62 height 15
click at [363, 48] on button "Log Manual Call" at bounding box center [381, 45] width 67 height 16
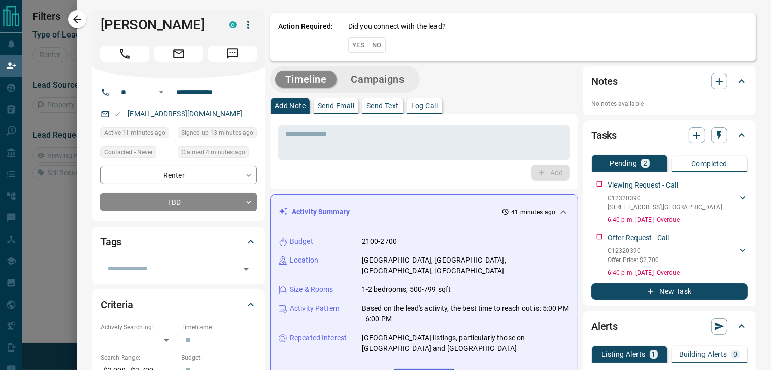
click at [354, 43] on button "Yes" at bounding box center [358, 45] width 20 height 16
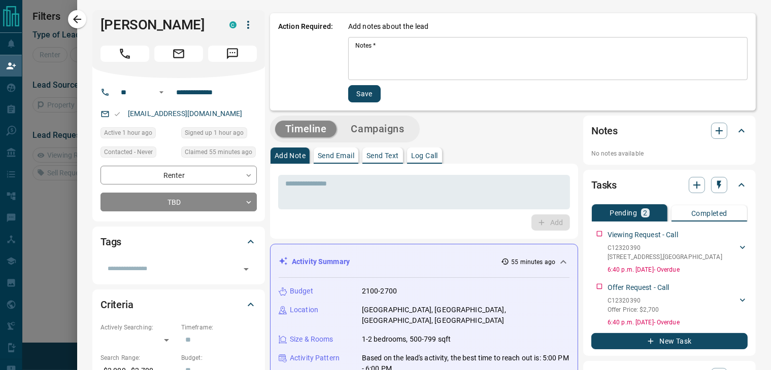
click at [486, 158] on div "Add Note Send Email Send Text Log Call" at bounding box center [424, 156] width 308 height 16
click at [330, 158] on p "Send Email" at bounding box center [336, 155] width 37 height 7
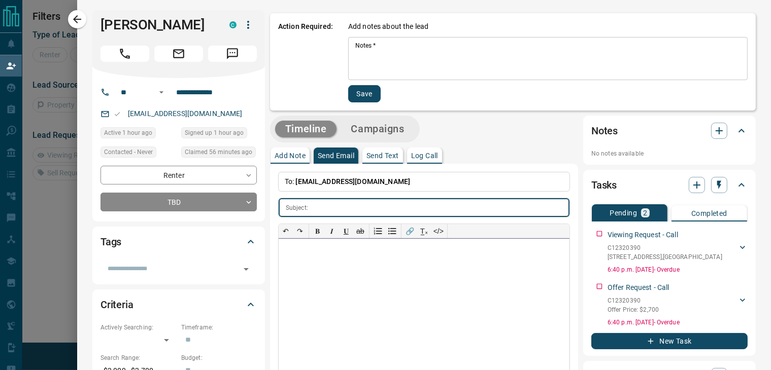
click at [320, 264] on div at bounding box center [423, 315] width 291 height 152
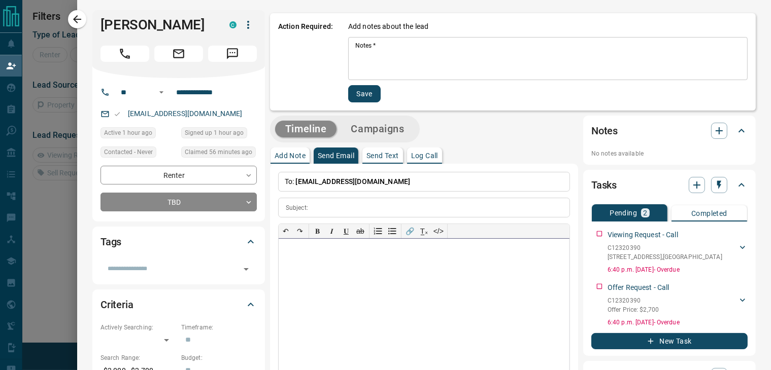
paste div
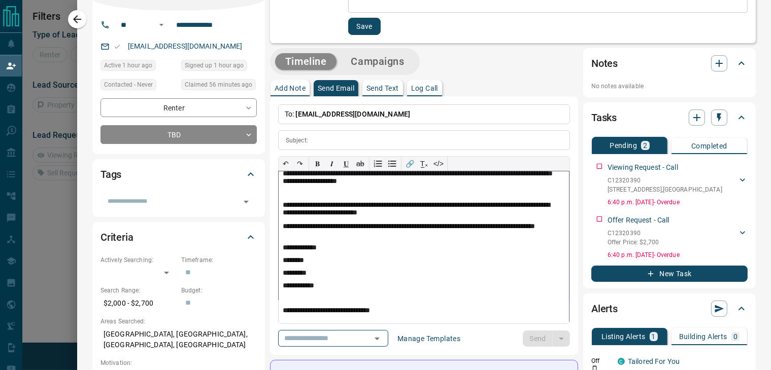
scroll to position [71, 0]
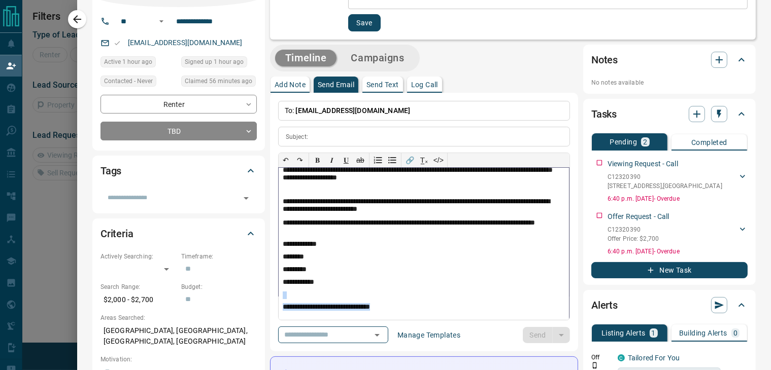
drag, startPoint x: 394, startPoint y: 307, endPoint x: 258, endPoint y: 298, distance: 136.2
copy div "**********"
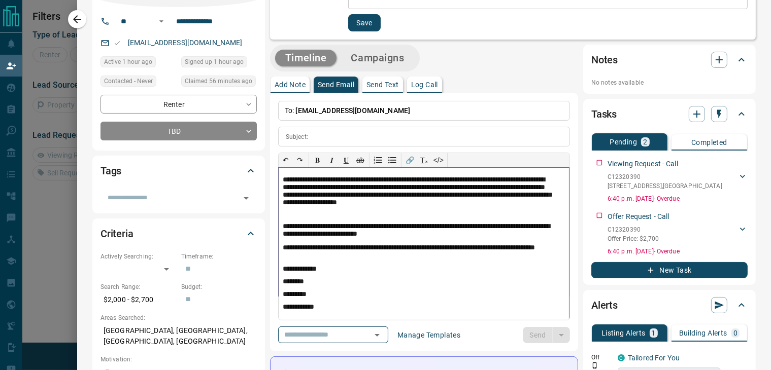
scroll to position [22, 0]
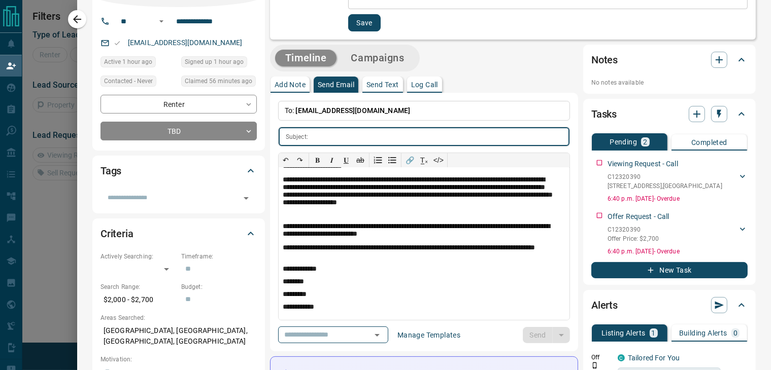
click at [330, 139] on input "text" at bounding box center [440, 136] width 257 height 19
paste input "**********"
click at [312, 134] on input "**********" at bounding box center [440, 136] width 257 height 19
type input "**********"
click at [528, 337] on button "Send" at bounding box center [537, 335] width 30 height 16
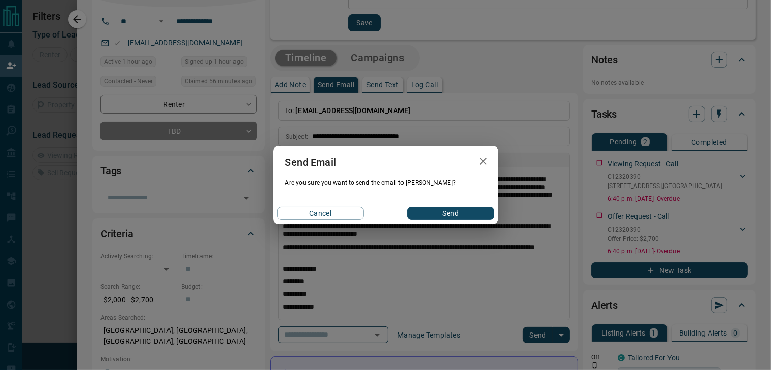
click at [448, 212] on button "Send" at bounding box center [450, 213] width 87 height 13
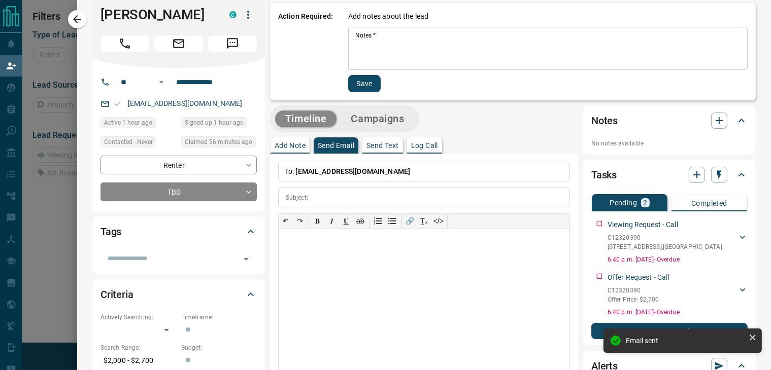
scroll to position [0, 0]
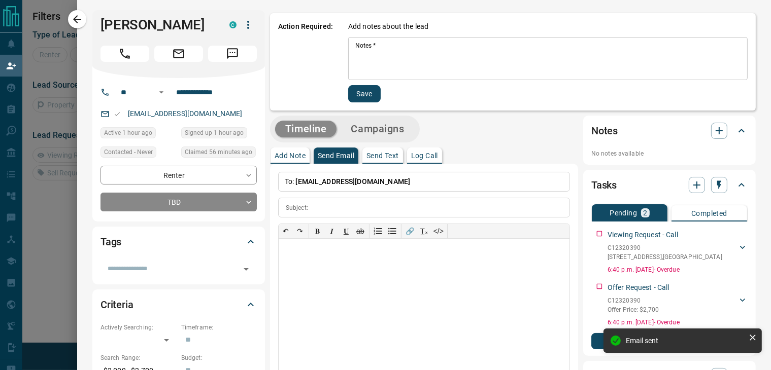
click at [377, 150] on button "Send Text" at bounding box center [382, 156] width 41 height 16
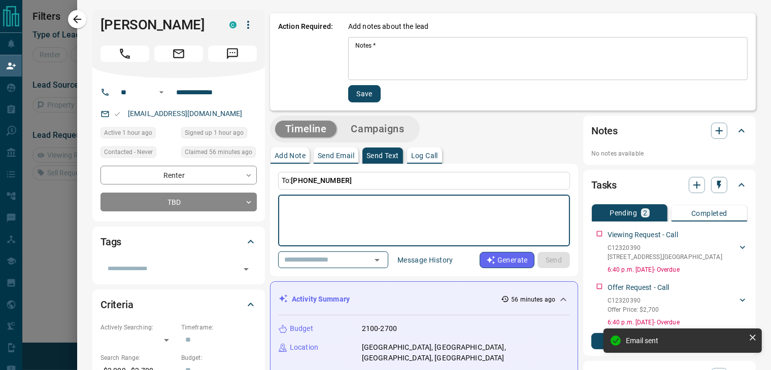
click at [312, 199] on textarea at bounding box center [423, 220] width 277 height 43
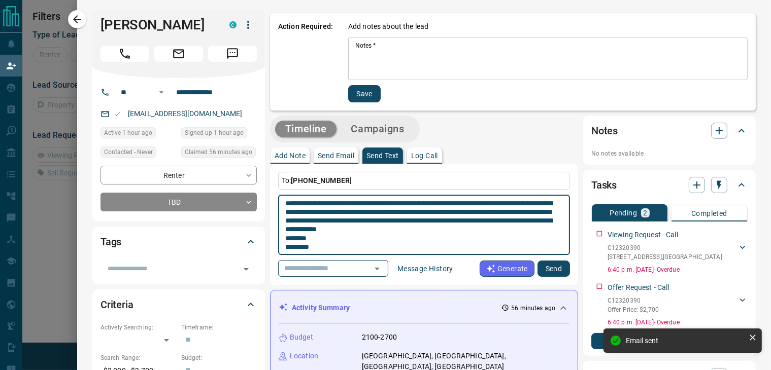
scroll to position [26, 0]
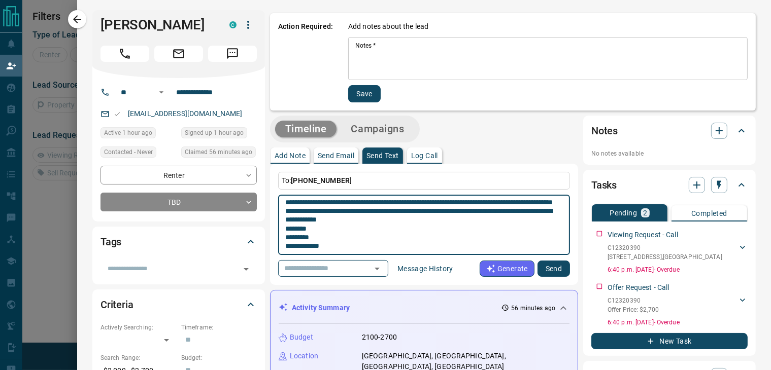
type textarea "**********"
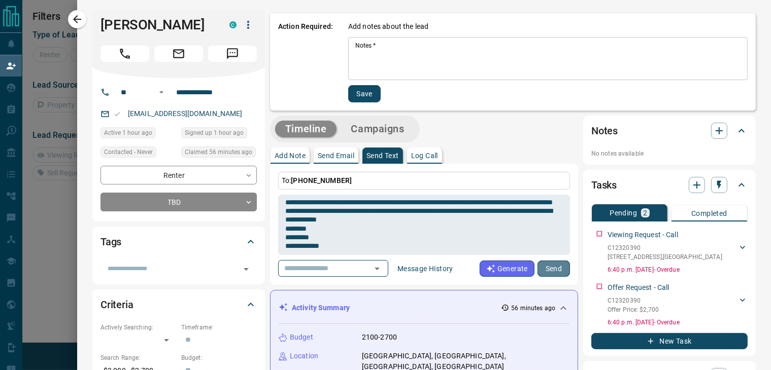
click at [551, 264] on button "Send" at bounding box center [553, 269] width 32 height 16
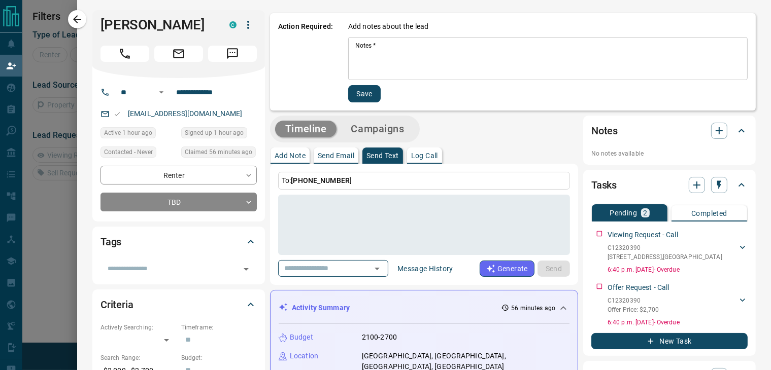
scroll to position [0, 0]
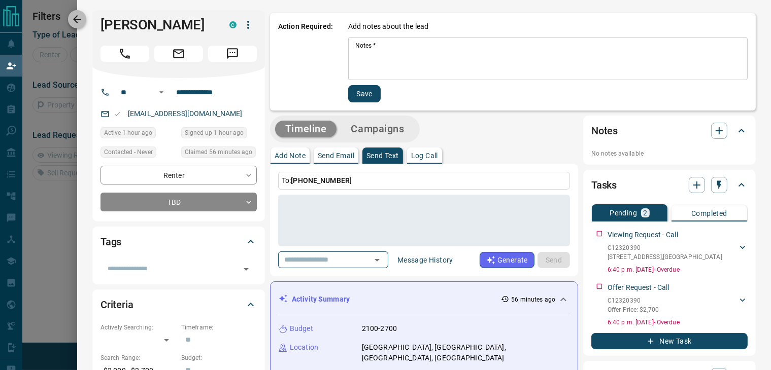
click at [76, 20] on icon "button" at bounding box center [77, 19] width 8 height 8
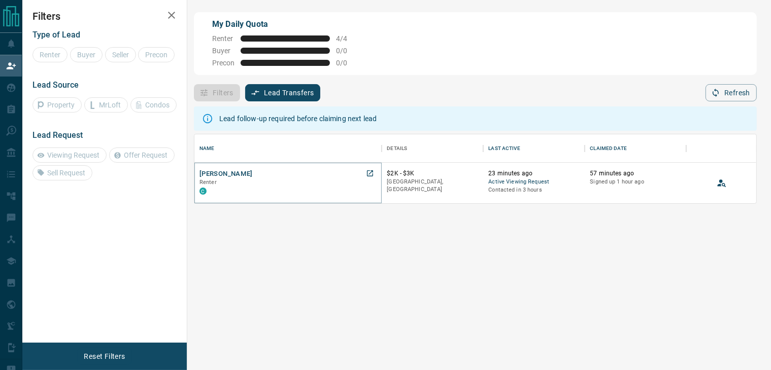
click at [229, 173] on button "[PERSON_NAME]" at bounding box center [225, 174] width 53 height 10
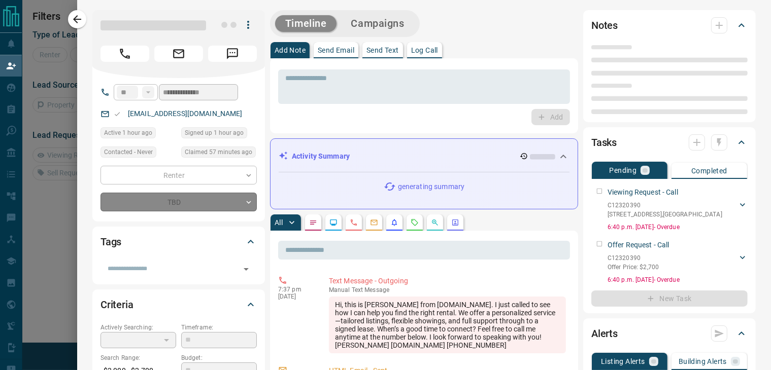
type input "*"
type input "**********"
type input "*******"
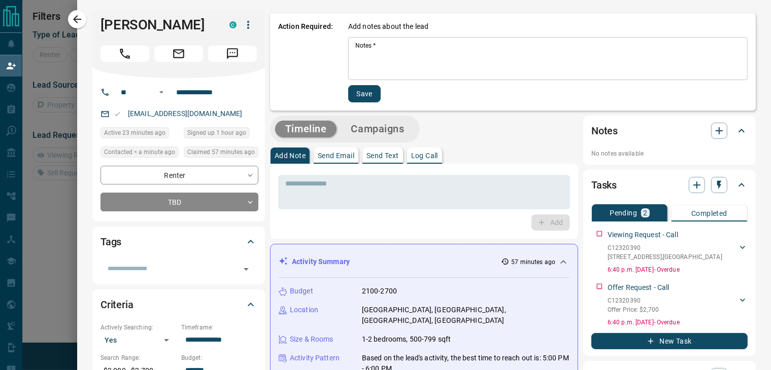
click at [383, 63] on textarea "Notes   *" at bounding box center [547, 59] width 385 height 34
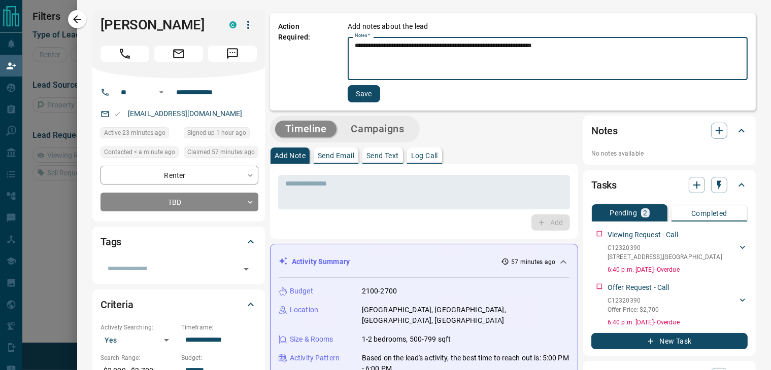
type textarea "**********"
click at [361, 90] on button "Save" at bounding box center [363, 93] width 32 height 17
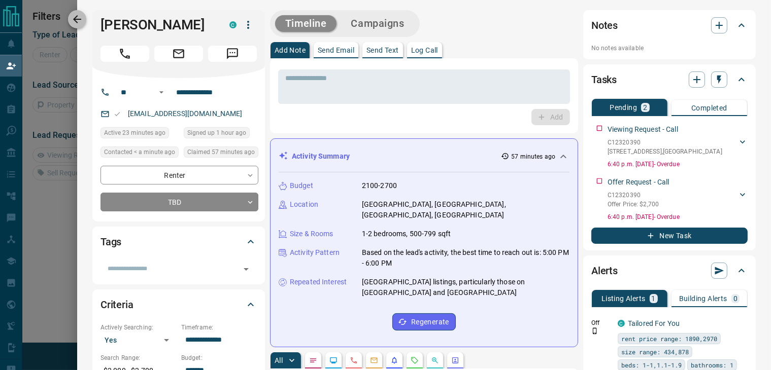
drag, startPoint x: 80, startPoint y: 17, endPoint x: 66, endPoint y: 41, distance: 27.1
click at [80, 18] on icon "button" at bounding box center [77, 19] width 12 height 12
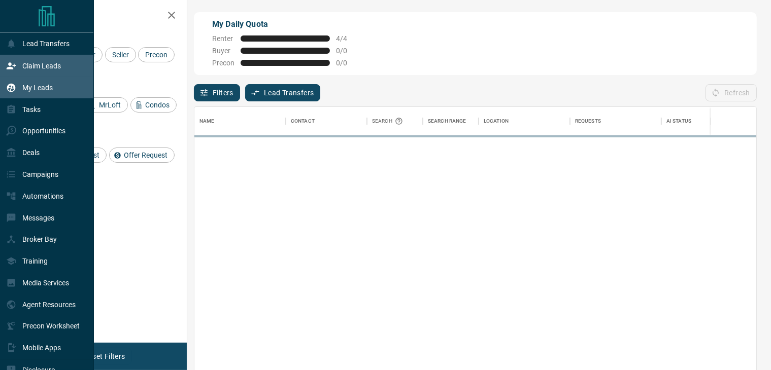
scroll to position [271, 553]
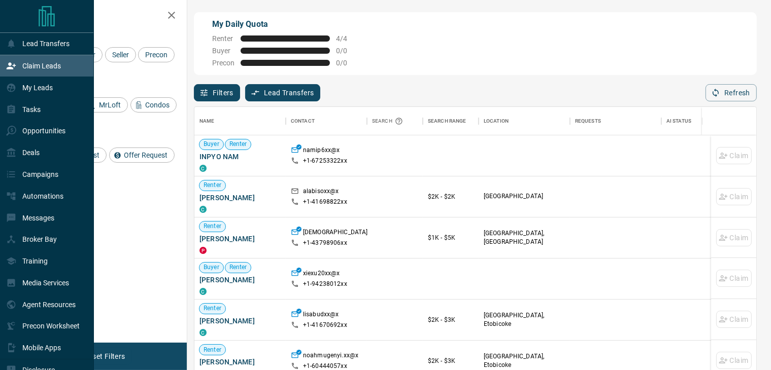
click at [48, 64] on p "Claim Leads" at bounding box center [41, 66] width 39 height 8
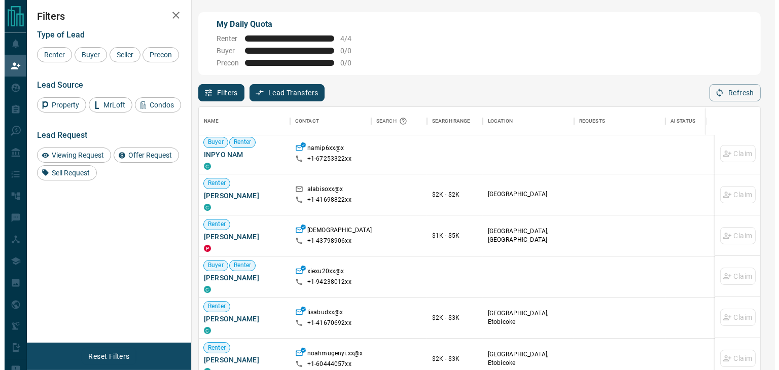
scroll to position [0, 0]
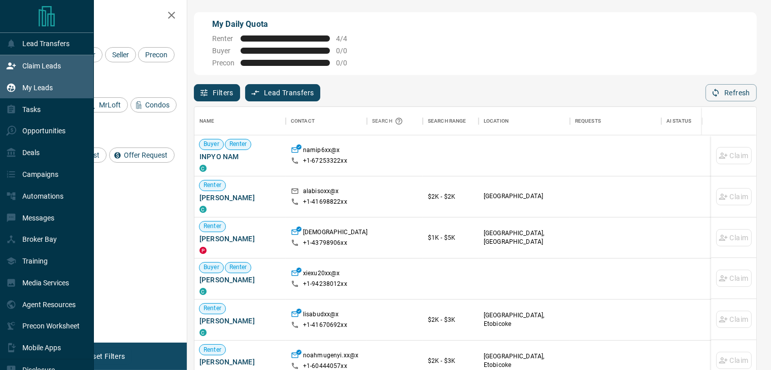
click at [26, 86] on p "My Leads" at bounding box center [37, 88] width 30 height 8
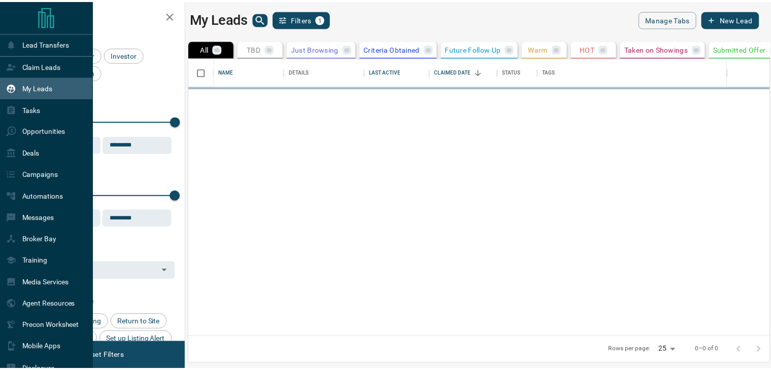
scroll to position [271, 579]
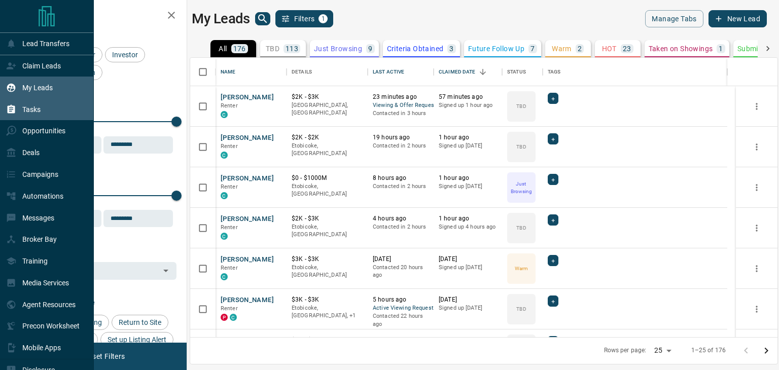
click at [44, 108] on div "Tasks" at bounding box center [47, 109] width 94 height 22
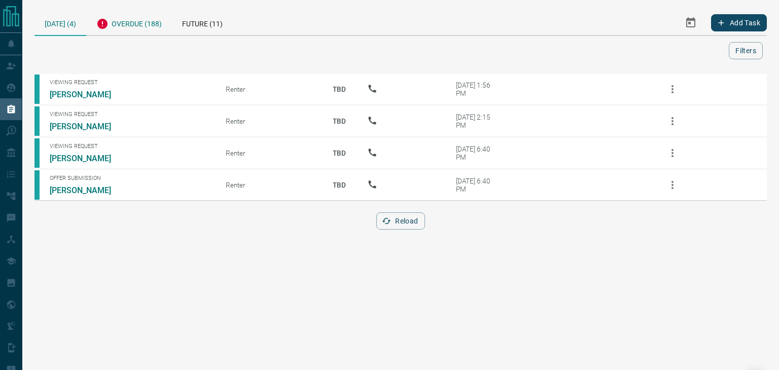
click at [132, 30] on div "Overdue (188)" at bounding box center [129, 22] width 86 height 25
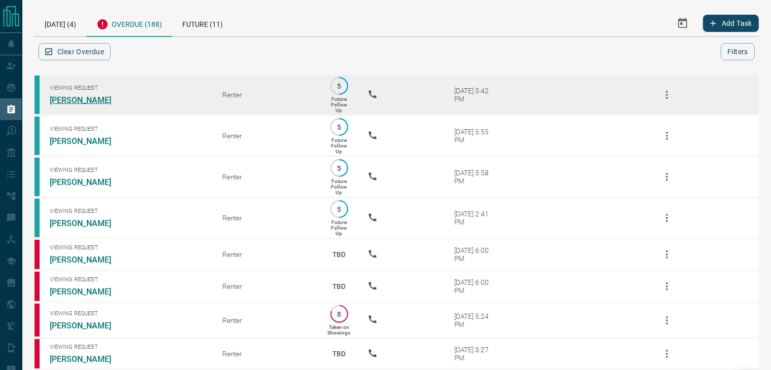
click at [81, 100] on link "[PERSON_NAME]" at bounding box center [88, 100] width 76 height 10
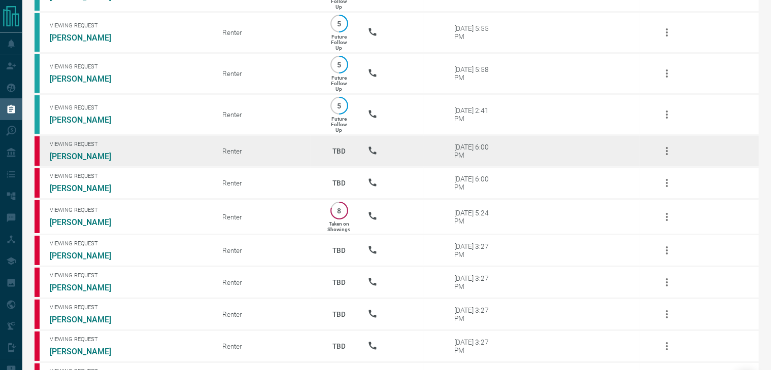
scroll to position [101, 0]
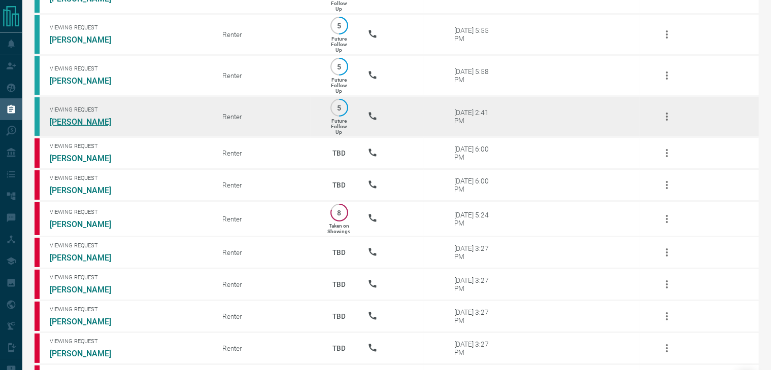
click at [88, 127] on link "[PERSON_NAME]" at bounding box center [88, 122] width 76 height 10
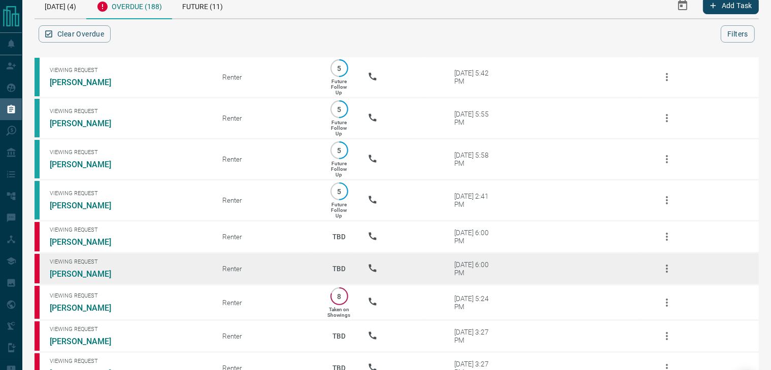
scroll to position [0, 0]
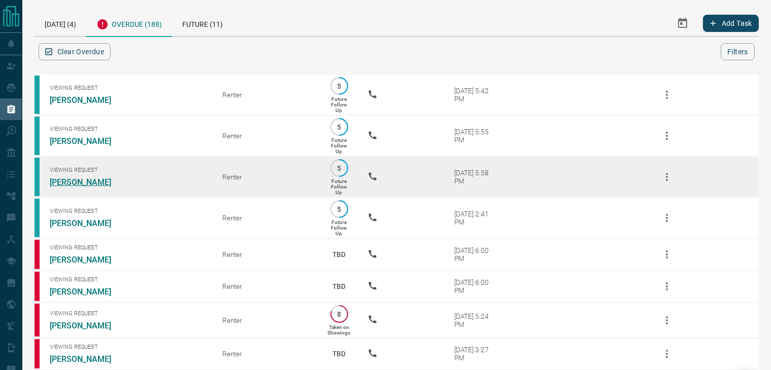
click at [95, 181] on link "[PERSON_NAME]" at bounding box center [88, 183] width 76 height 10
